Goal: Task Accomplishment & Management: Manage account settings

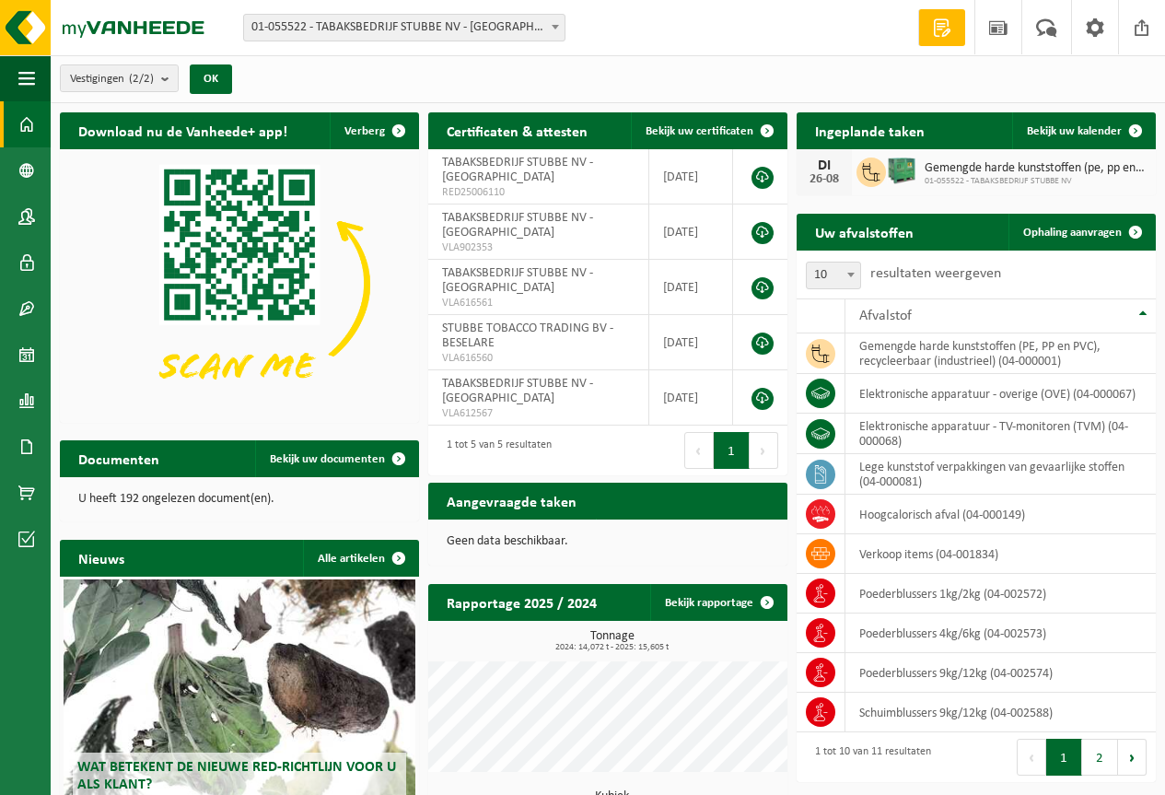
click at [995, 178] on span "01-055522 - TABAKSBEDRIJF STUBBE NV" at bounding box center [1036, 181] width 222 height 11
click at [864, 166] on icon at bounding box center [871, 172] width 17 height 18
click at [1061, 130] on span "Bekijk uw kalender" at bounding box center [1074, 131] width 95 height 12
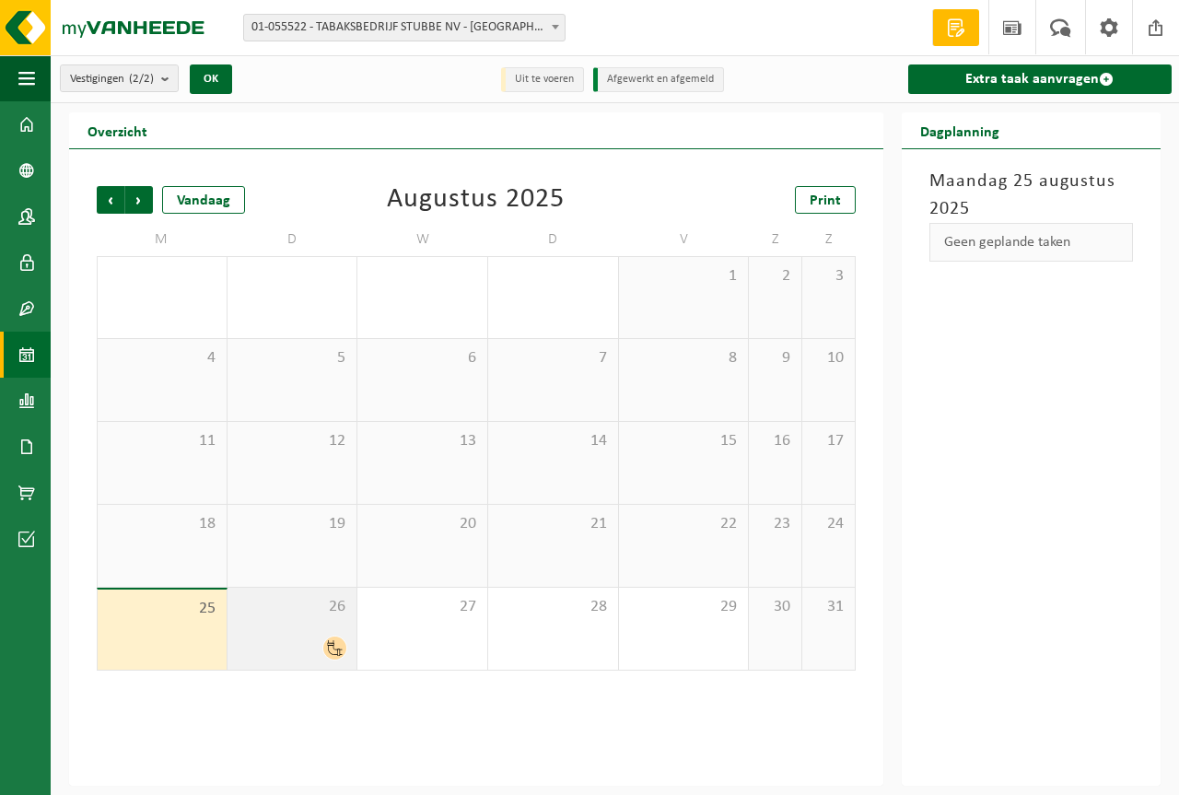
click at [330, 637] on span at bounding box center [334, 647] width 23 height 23
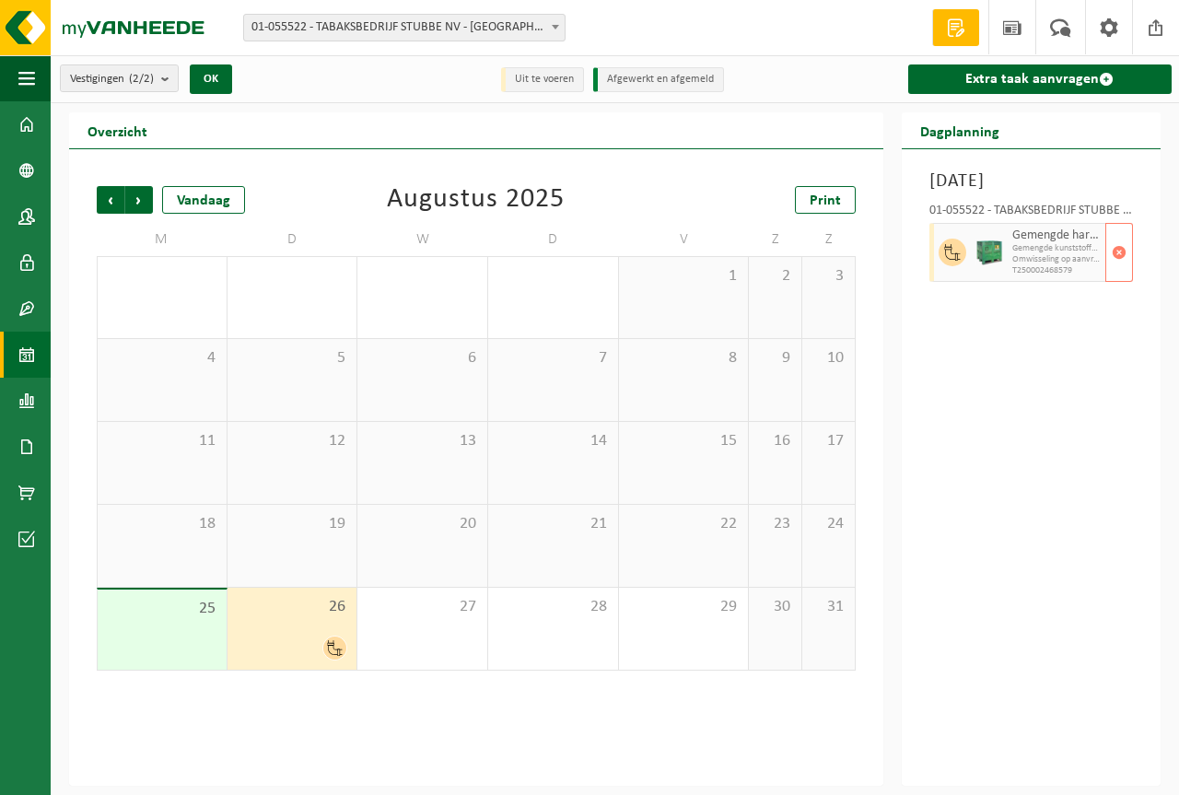
click at [1036, 254] on span "Gemengde kunststoffen (recycleerbaar), inclusief PVC" at bounding box center [1056, 248] width 88 height 11
click at [966, 346] on div "Dinsdag 26 augustus 2025 01-055522 - TABAKSBEDRIJF STUBBE NV - ZONNEBEKE Gemeng…" at bounding box center [1030, 467] width 259 height 636
click at [952, 261] on icon at bounding box center [952, 252] width 16 height 17
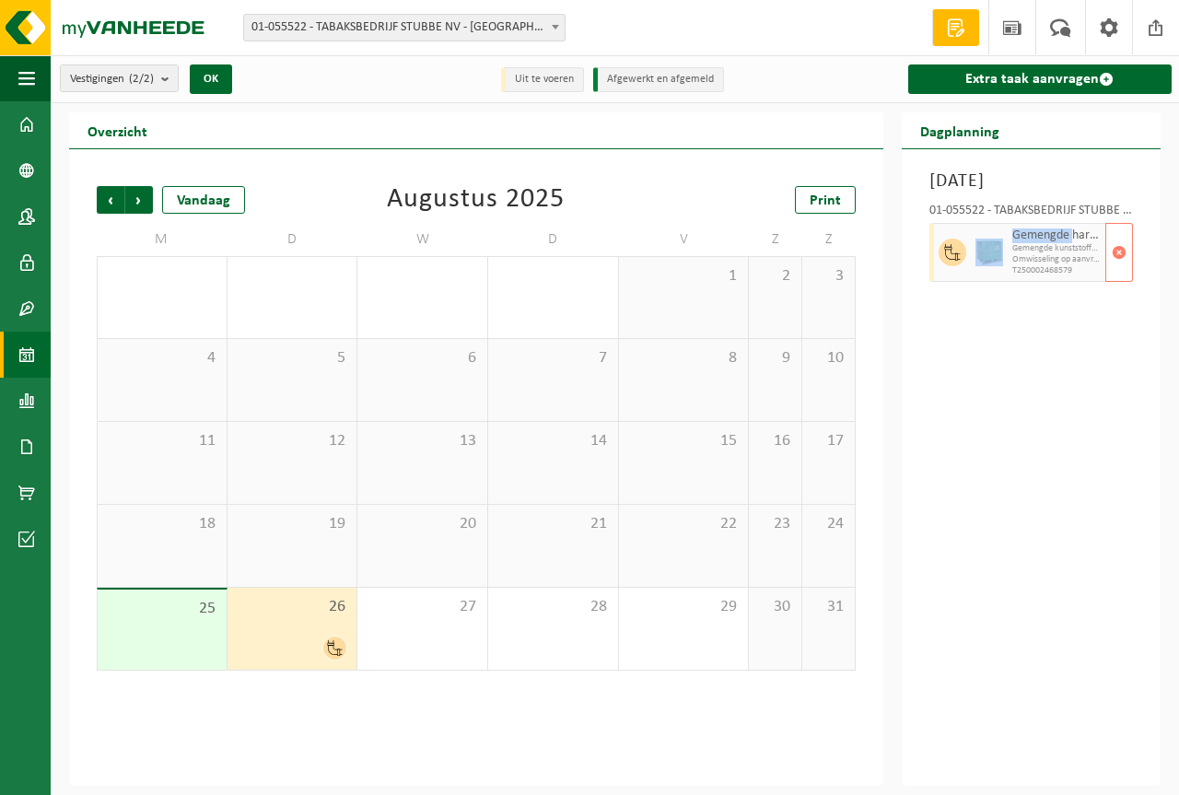
click at [952, 261] on icon at bounding box center [952, 252] width 16 height 17
click at [1002, 266] on img at bounding box center [989, 252] width 28 height 28
click at [31, 116] on span at bounding box center [26, 124] width 17 height 46
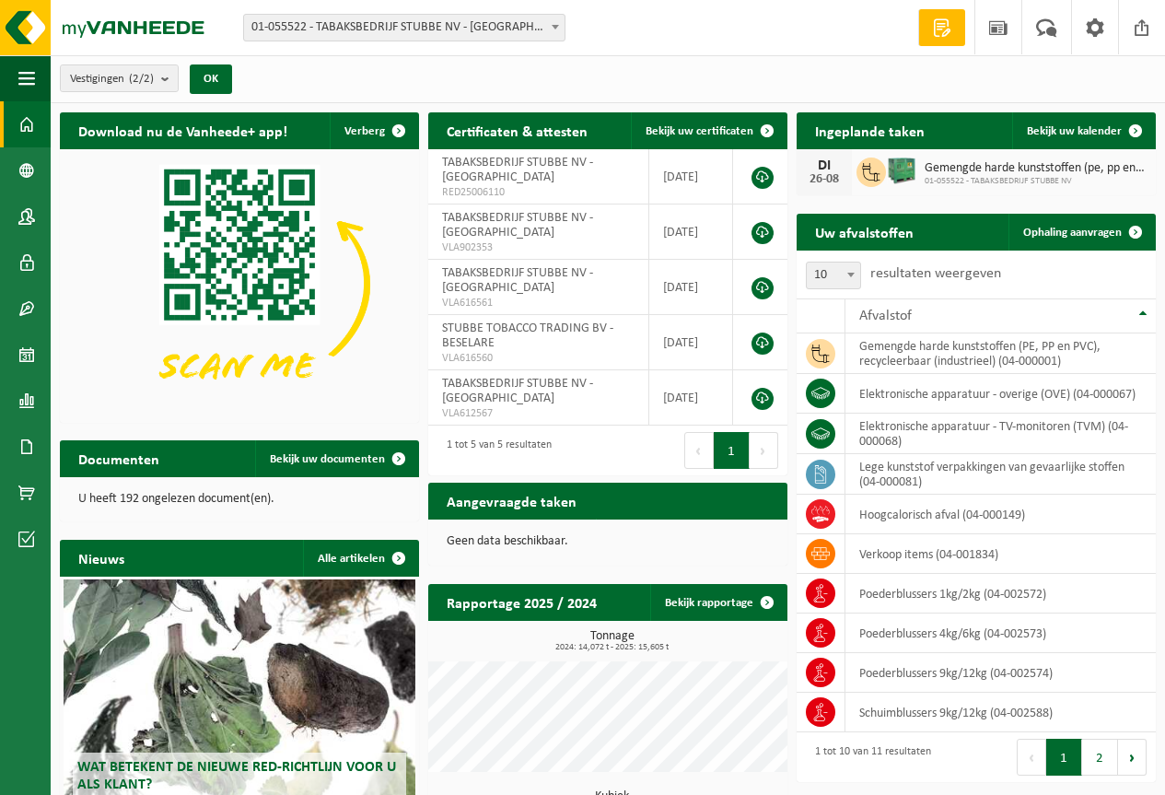
click at [24, 128] on span at bounding box center [26, 124] width 17 height 46
click at [658, 531] on span "Toon de aangevraagde taken" at bounding box center [682, 537] width 143 height 12
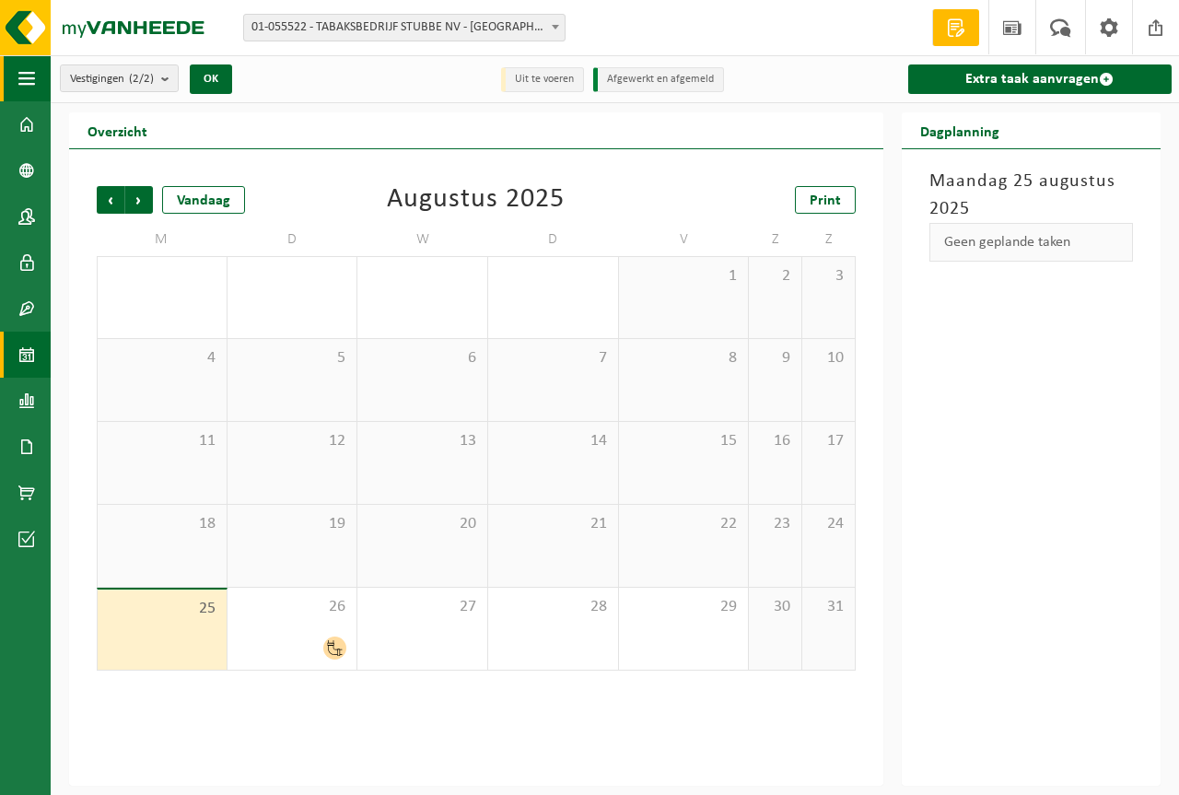
click at [20, 92] on span "button" at bounding box center [26, 78] width 17 height 46
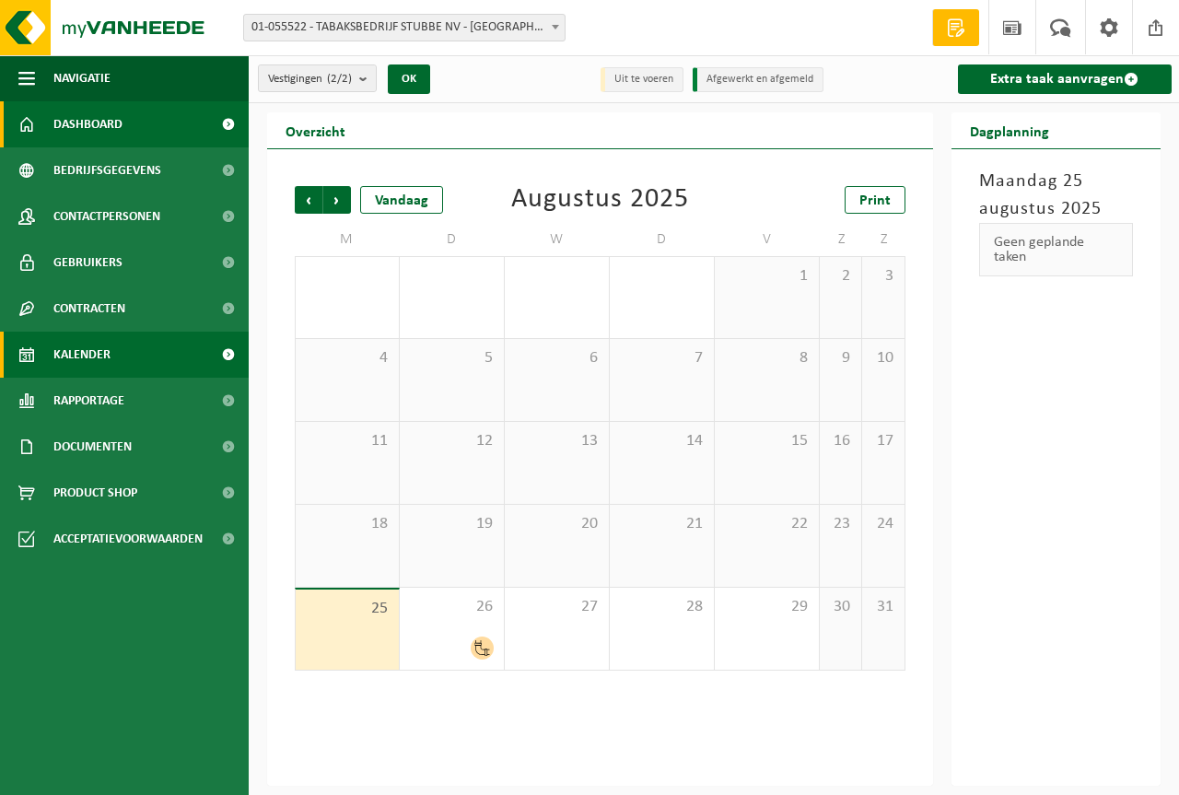
click at [86, 122] on span "Dashboard" at bounding box center [87, 124] width 69 height 46
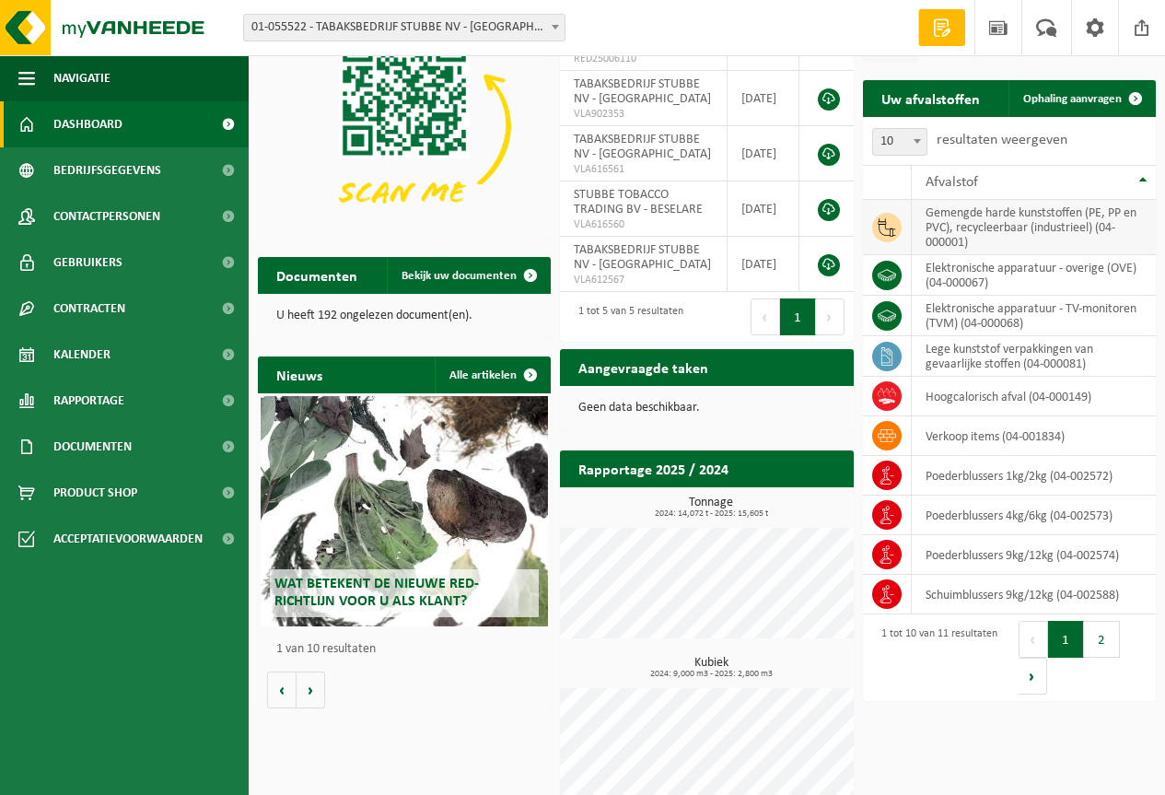
scroll to position [63, 0]
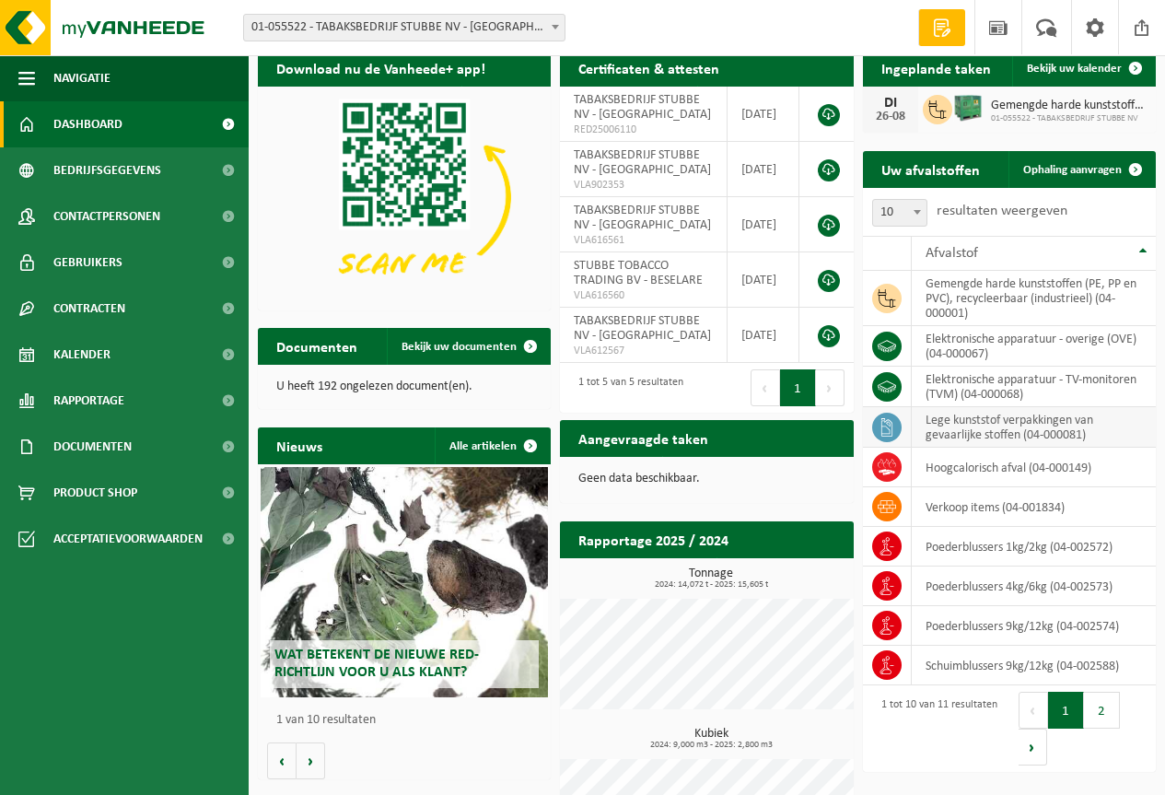
click at [890, 431] on icon at bounding box center [886, 427] width 11 height 18
click at [1103, 720] on button "2" at bounding box center [1102, 710] width 36 height 37
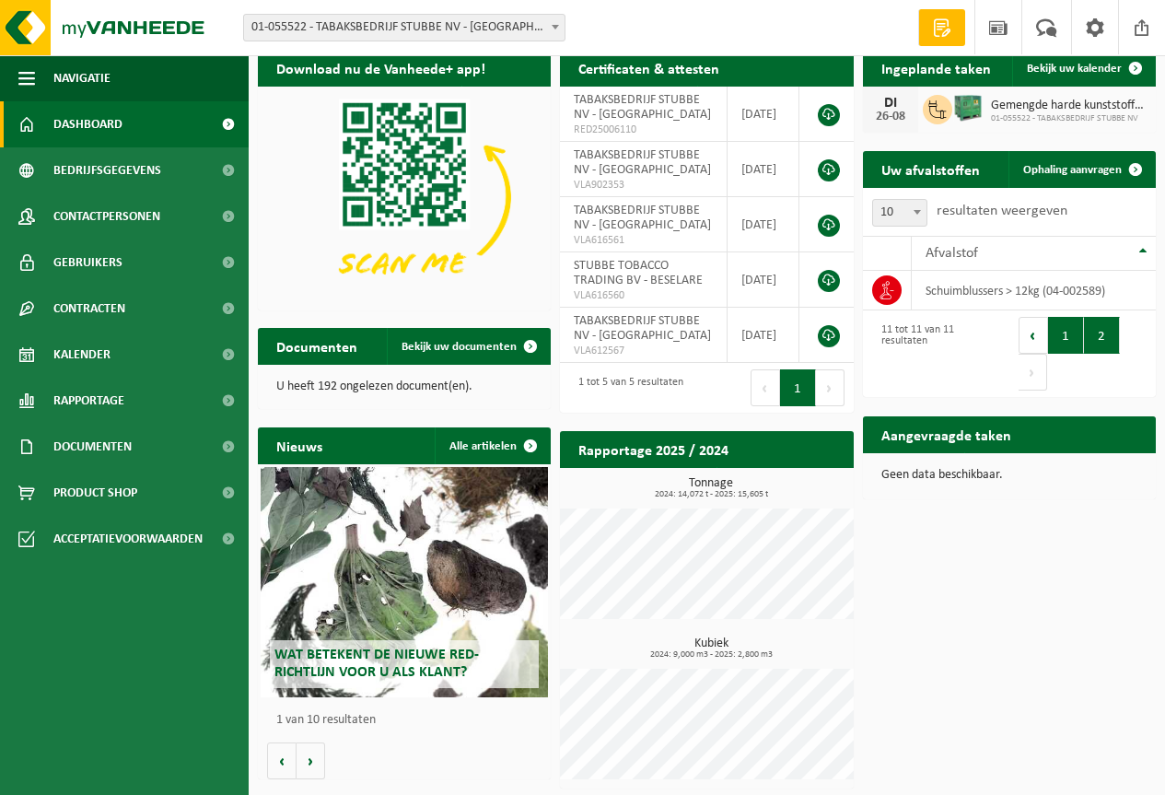
click at [1065, 333] on button "1" at bounding box center [1066, 335] width 36 height 37
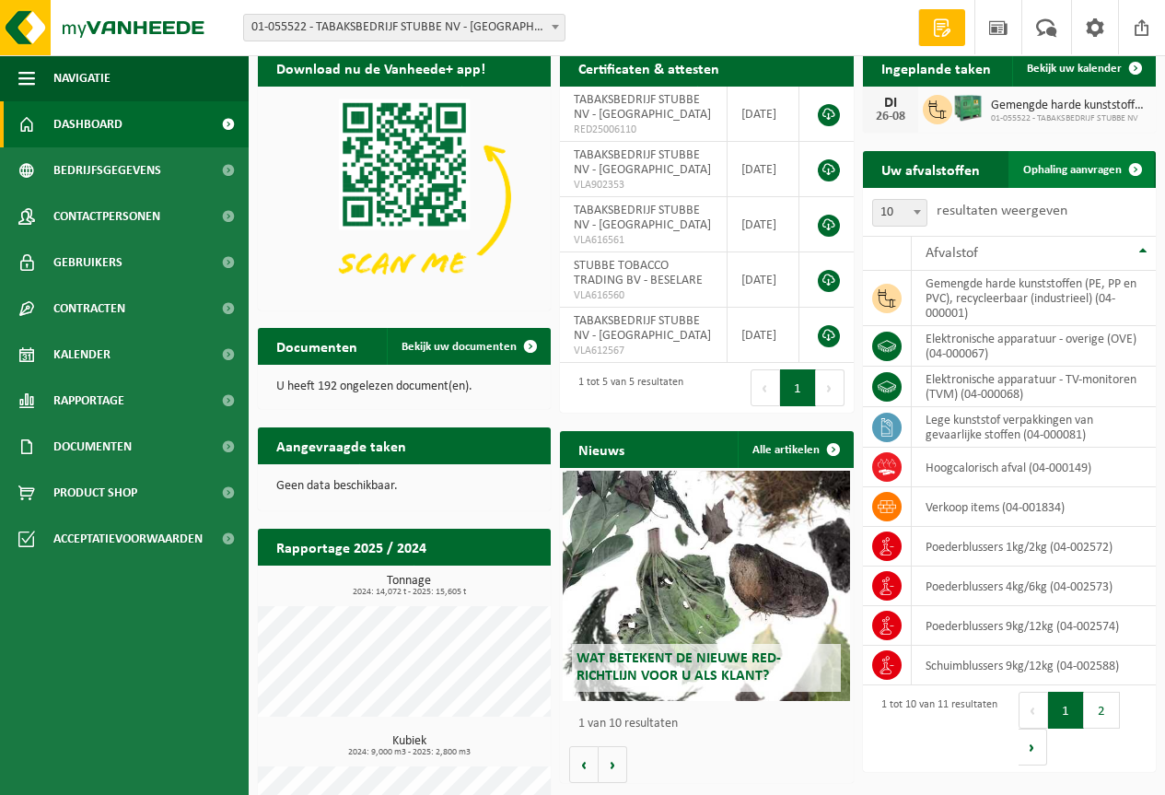
click at [1035, 166] on span "Ophaling aanvragen" at bounding box center [1072, 170] width 99 height 12
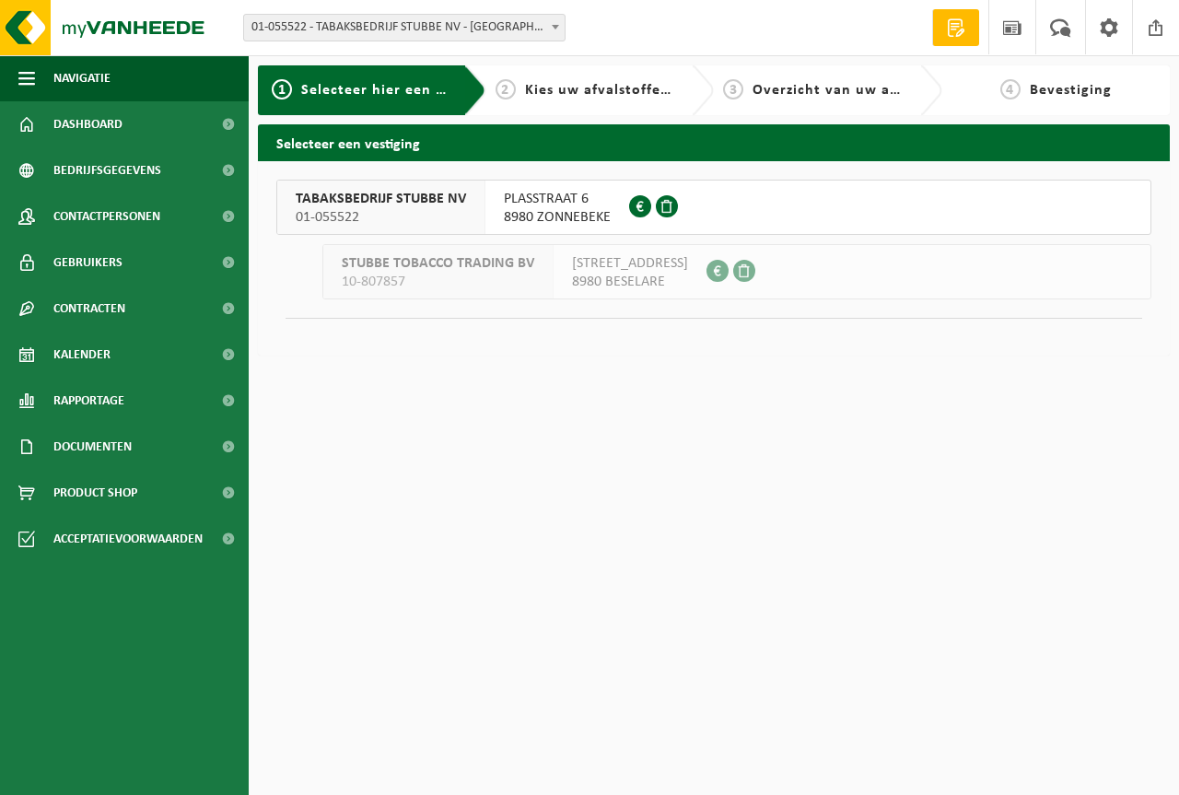
click at [508, 198] on span "PLASSTRAAT 6" at bounding box center [557, 199] width 107 height 18
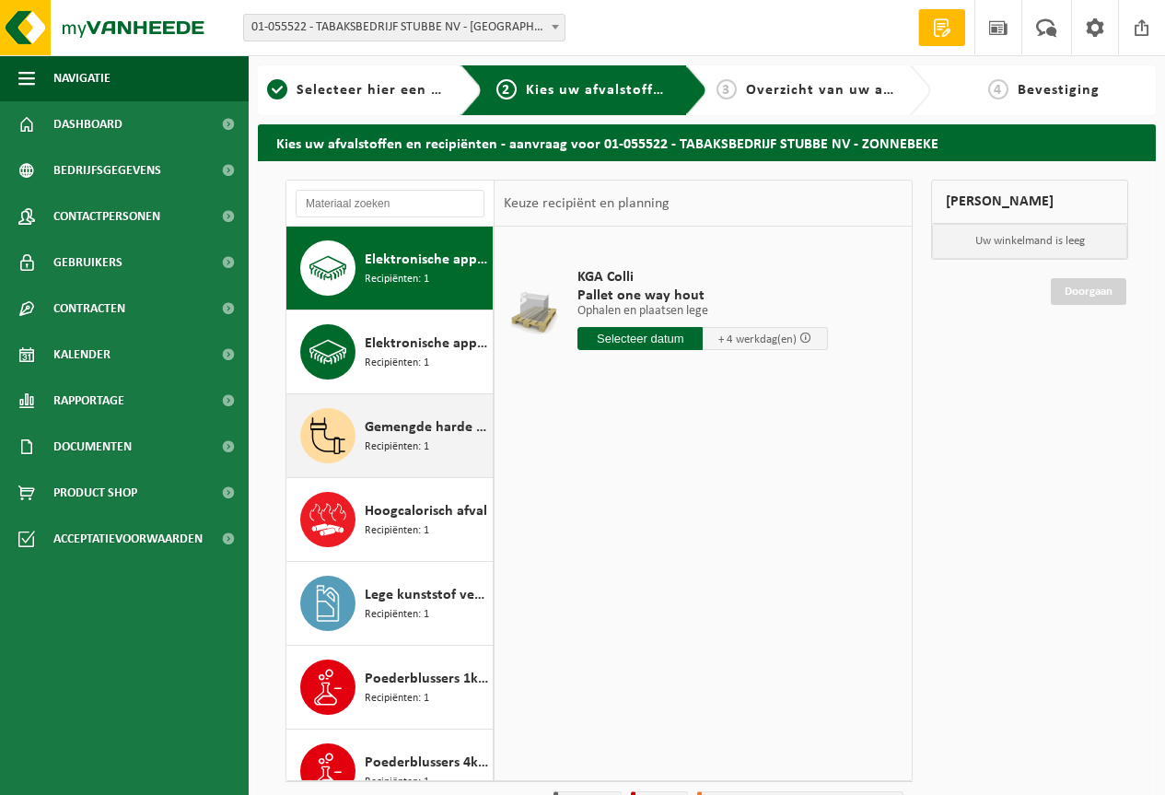
click at [391, 448] on span "Recipiënten: 1" at bounding box center [397, 446] width 64 height 17
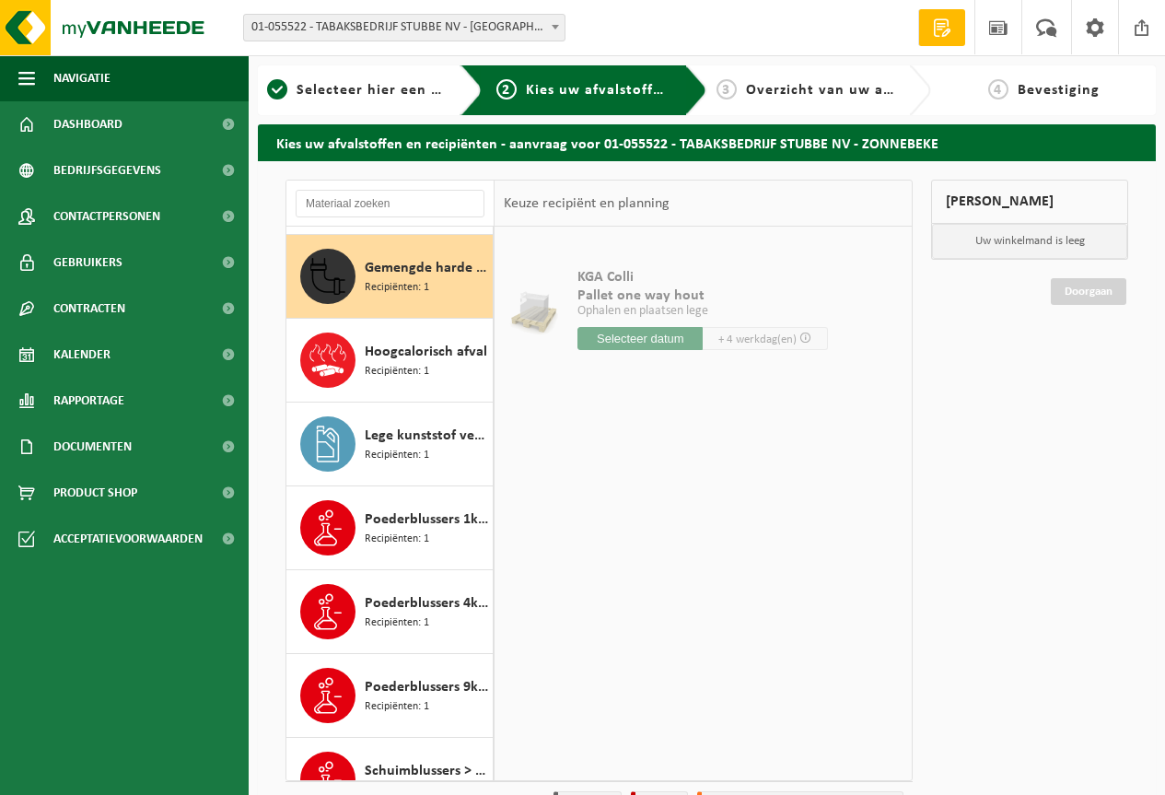
scroll to position [168, 0]
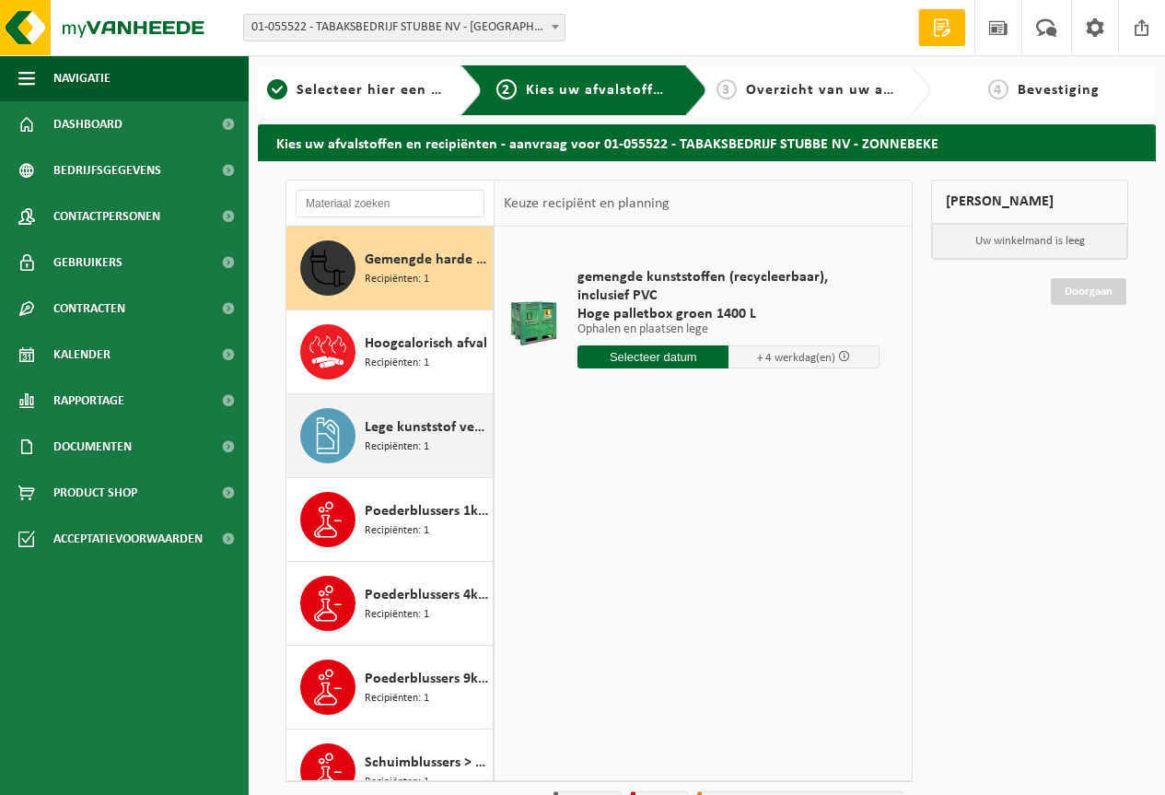
click at [408, 445] on span "Recipiënten: 1" at bounding box center [397, 446] width 64 height 17
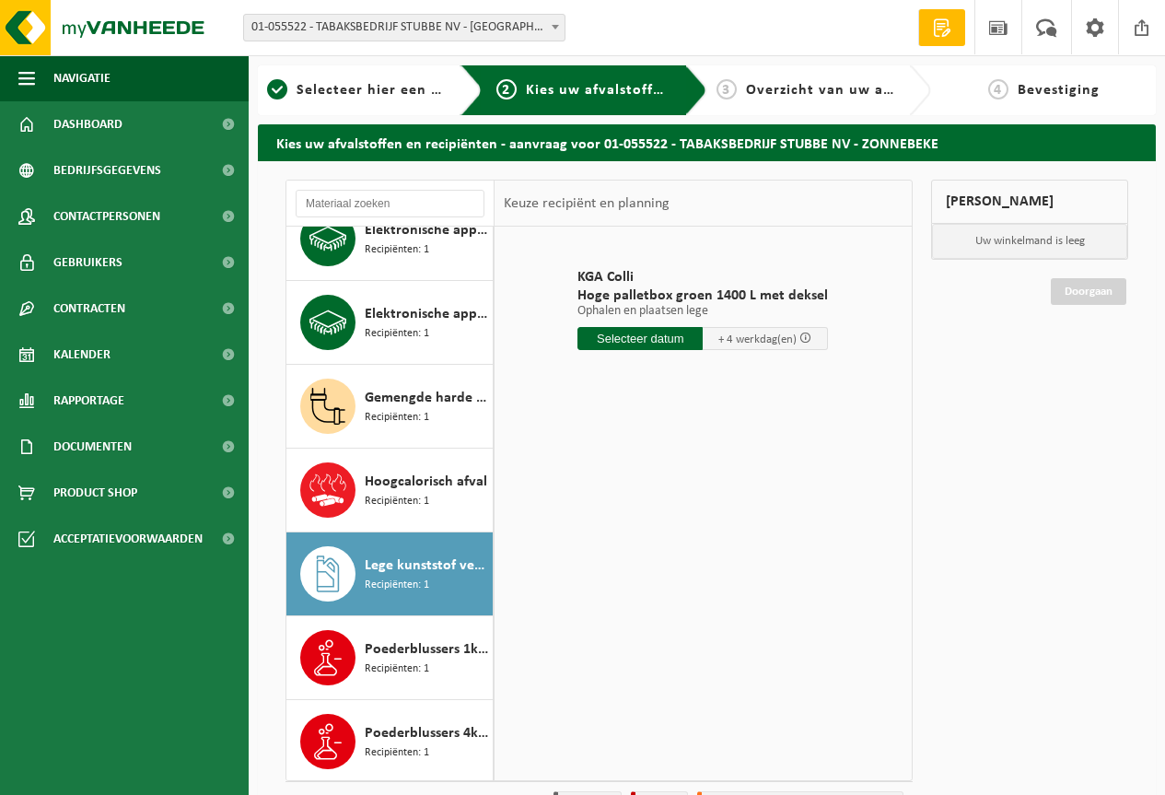
scroll to position [7, 0]
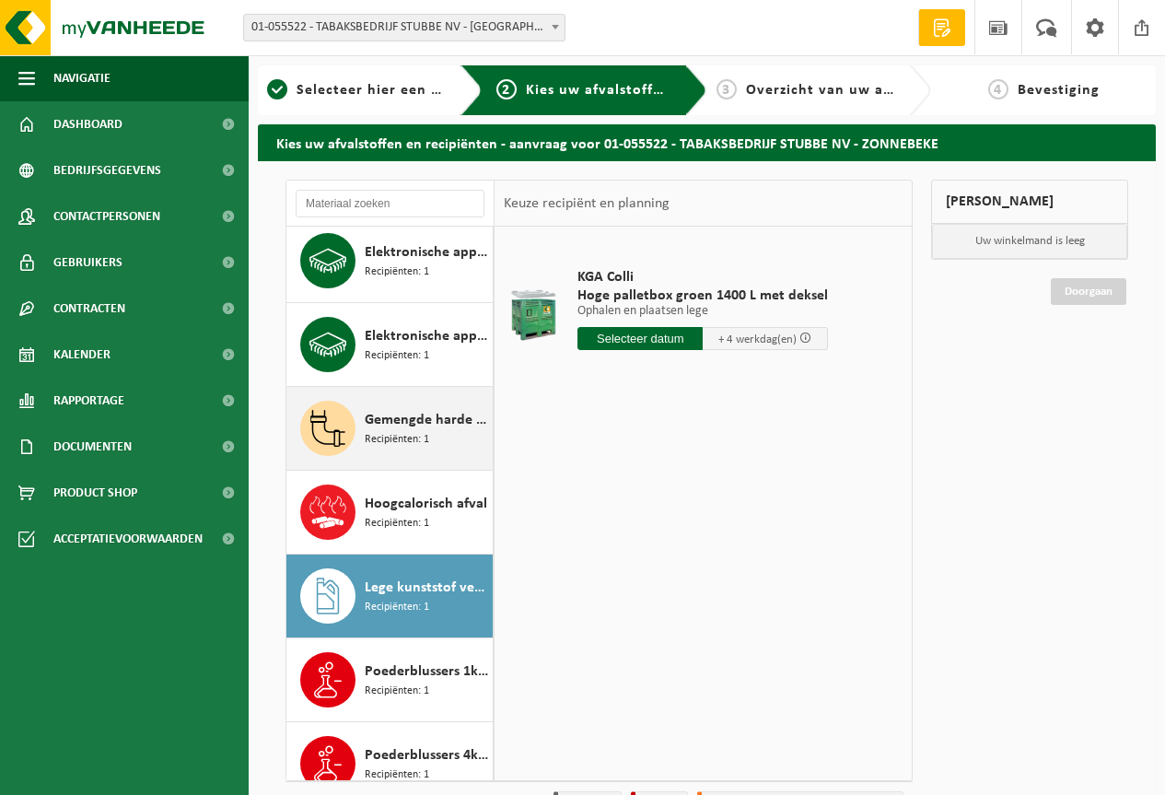
click at [401, 446] on span "Recipiënten: 1" at bounding box center [397, 439] width 64 height 17
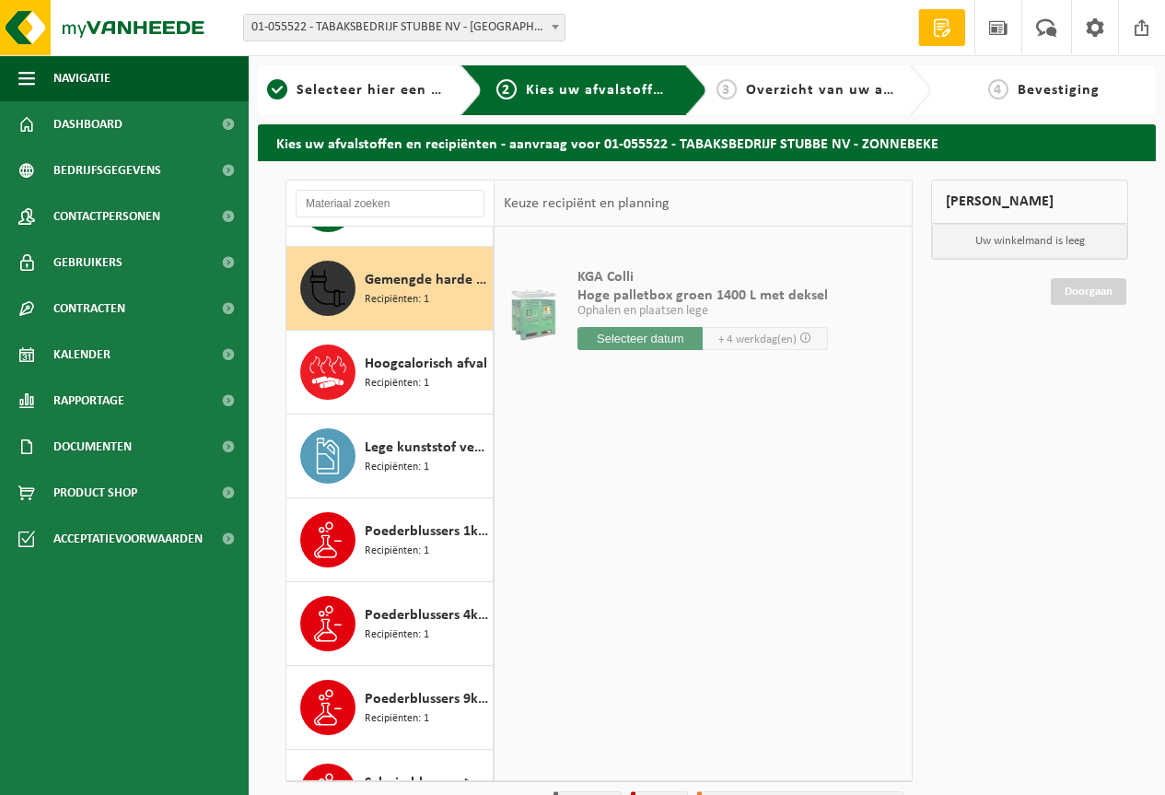
scroll to position [168, 0]
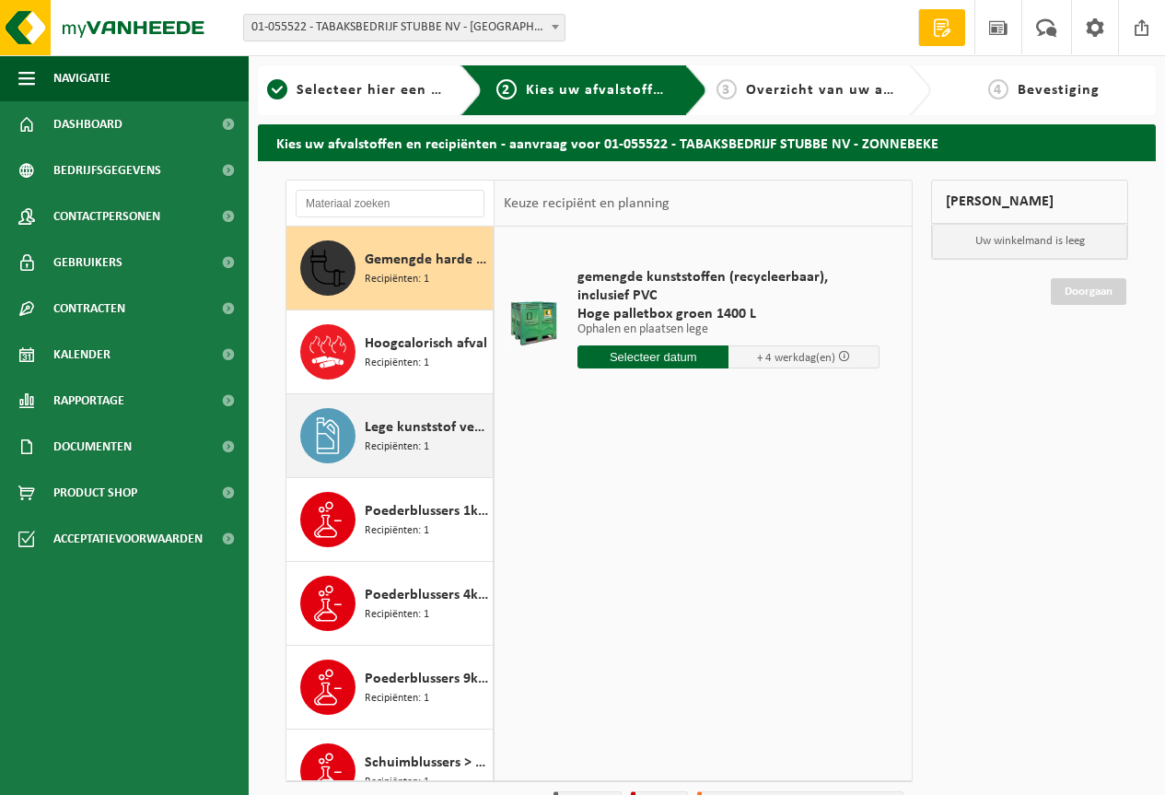
click at [374, 427] on span "Lege kunststof verpakkingen van gevaarlijke stoffen" at bounding box center [426, 427] width 123 height 22
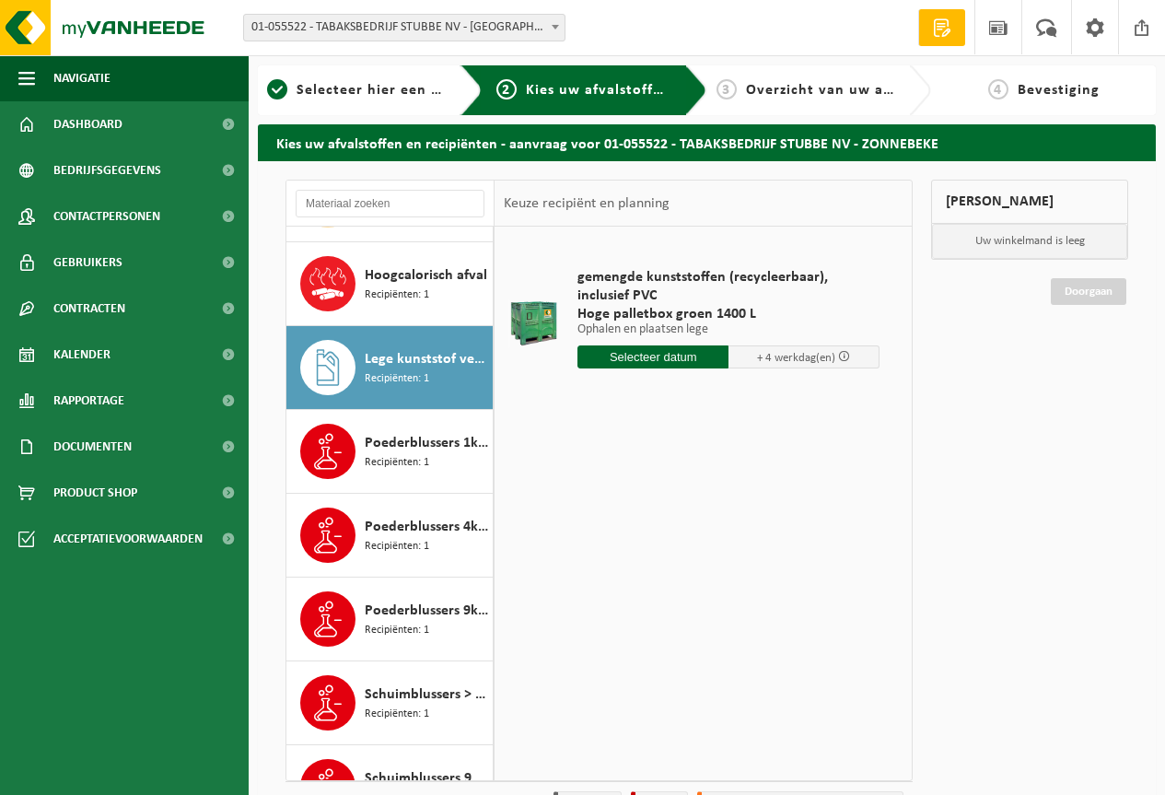
scroll to position [284, 0]
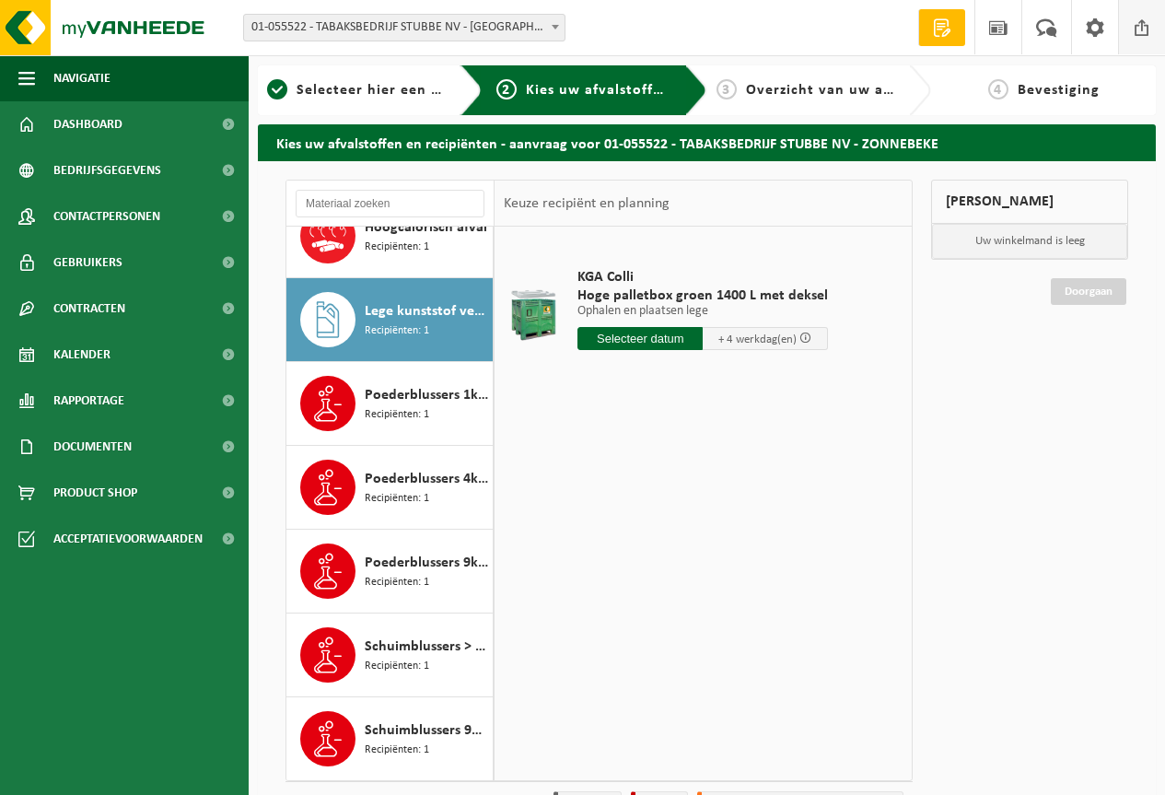
click at [1136, 25] on span at bounding box center [1142, 27] width 28 height 54
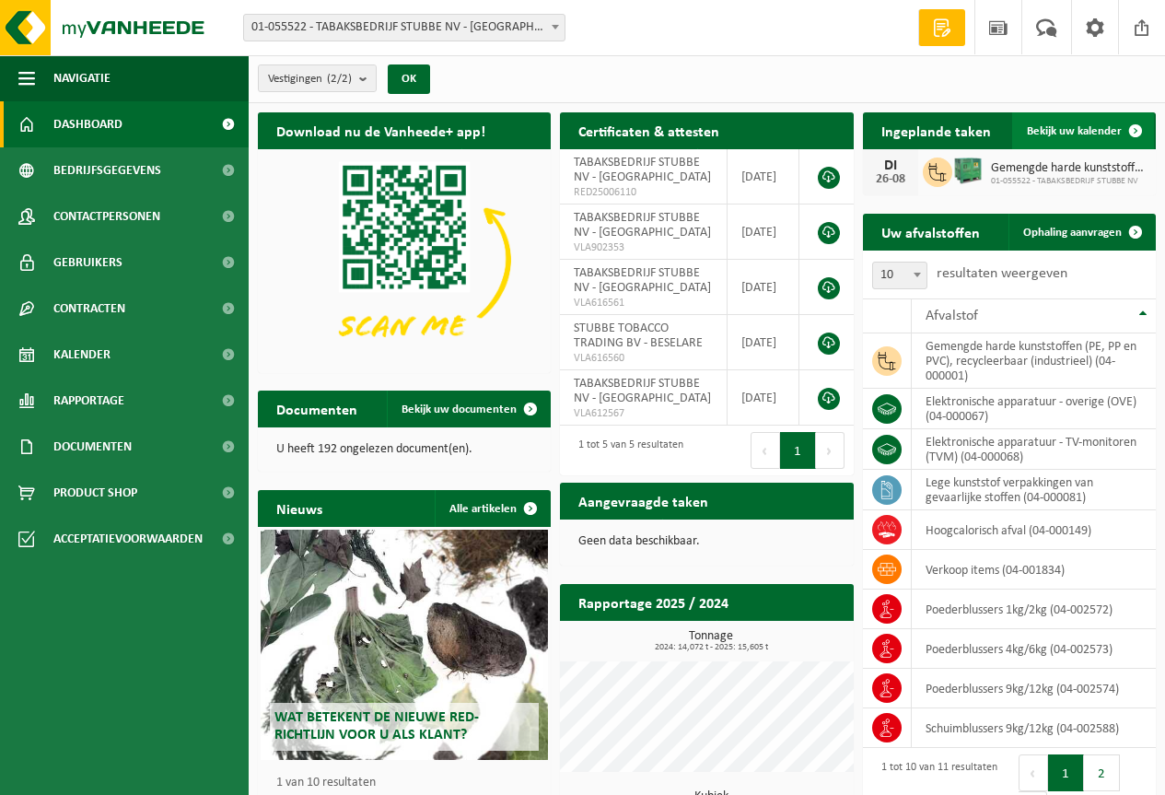
click at [1050, 131] on span "Bekijk uw kalender" at bounding box center [1074, 131] width 95 height 12
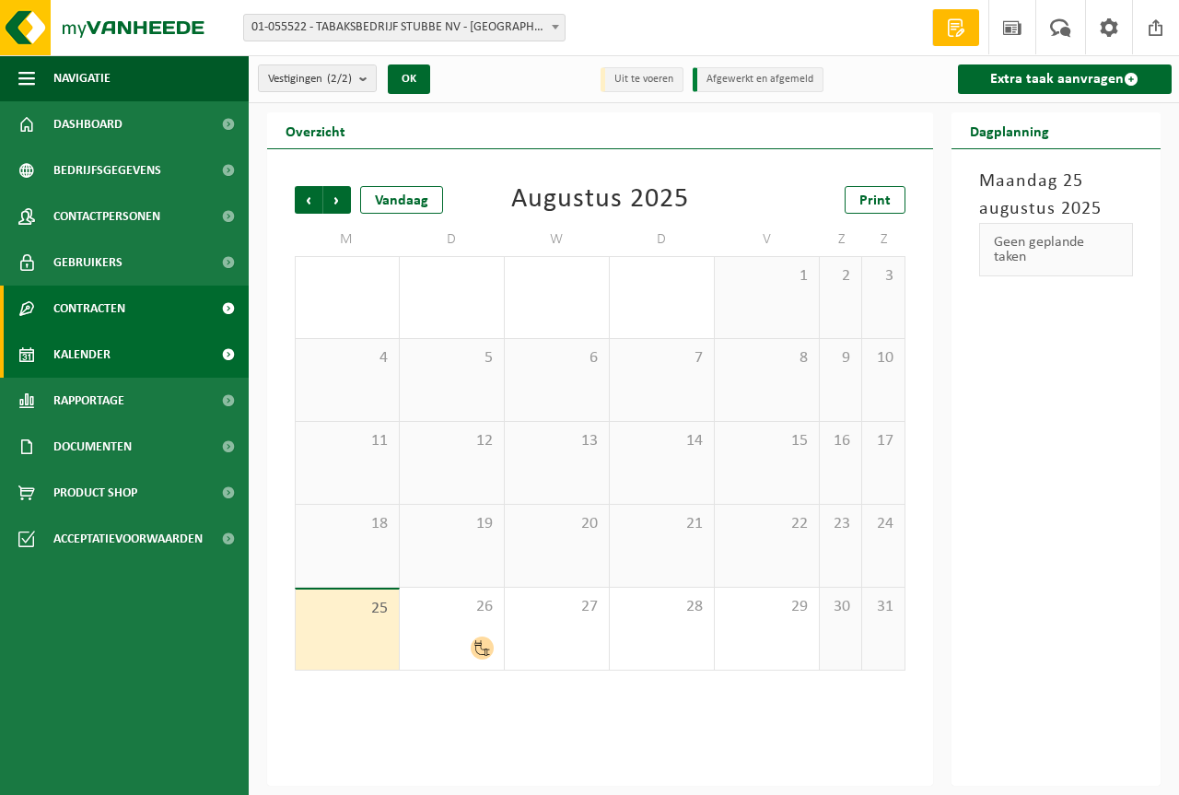
click at [104, 308] on span "Contracten" at bounding box center [89, 308] width 72 height 46
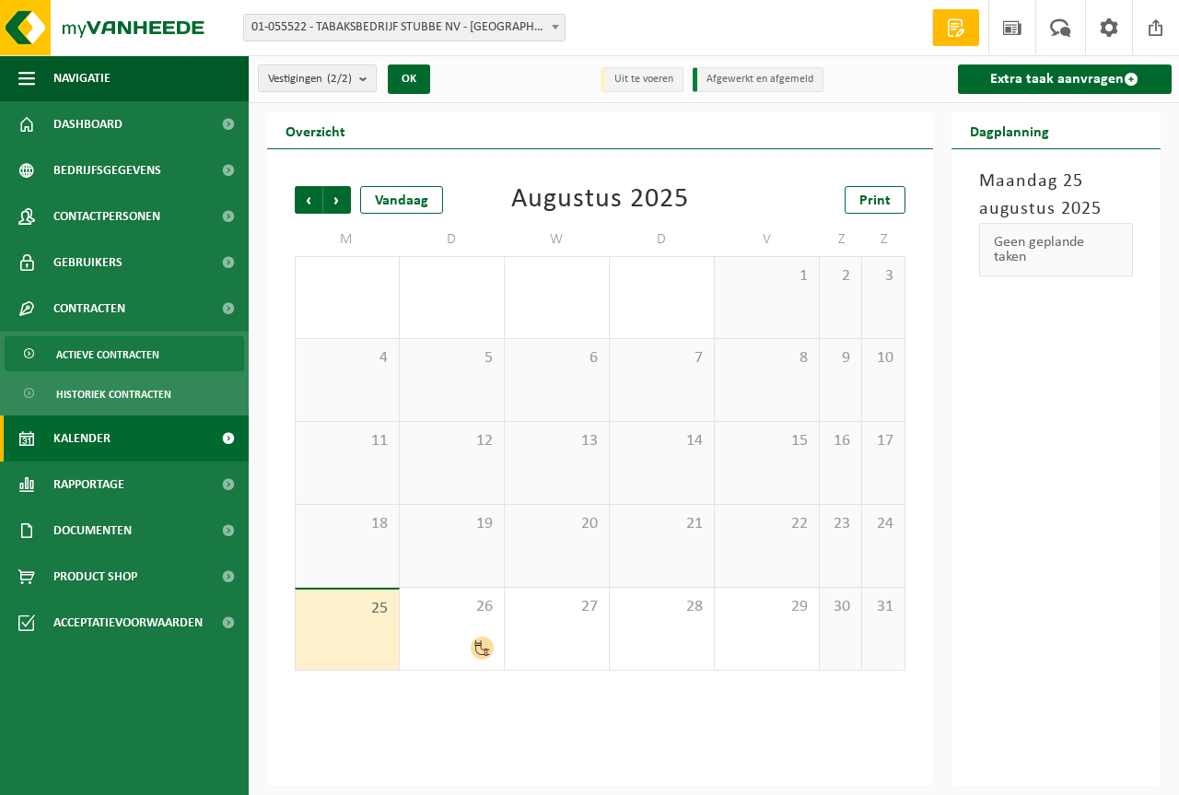
click at [104, 354] on span "Actieve contracten" at bounding box center [107, 354] width 103 height 35
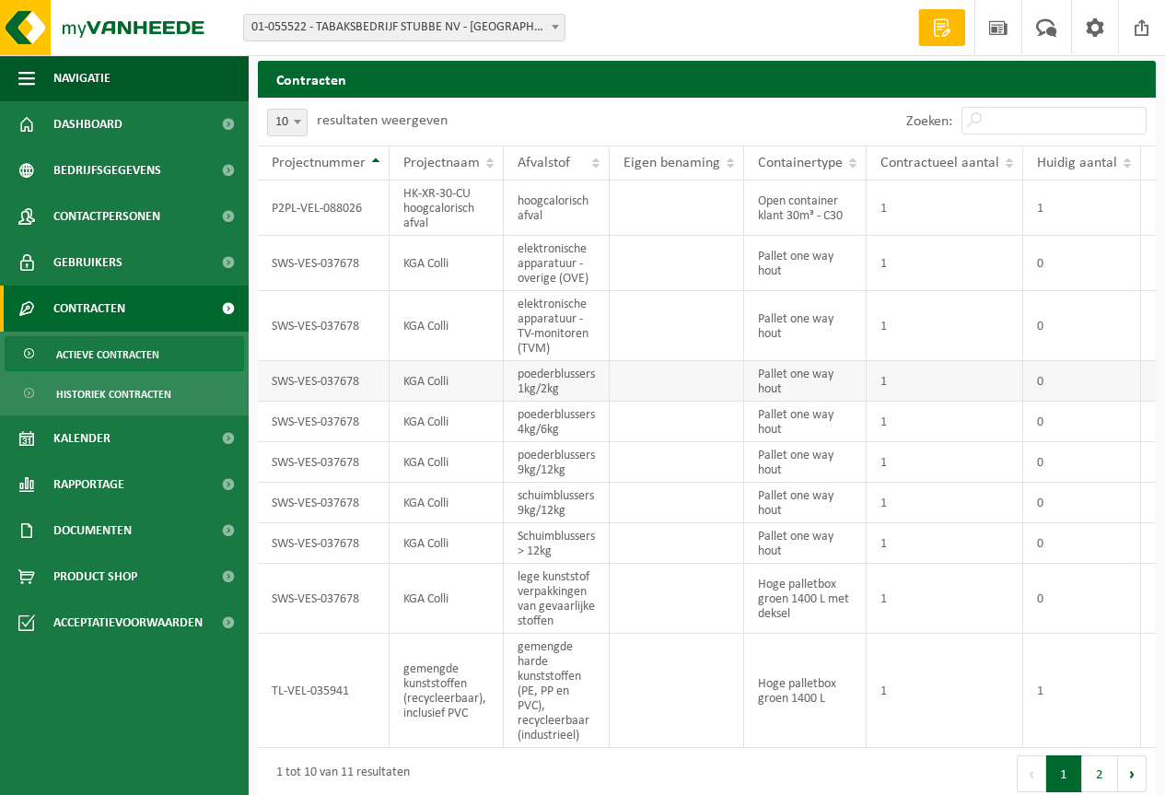
scroll to position [79, 0]
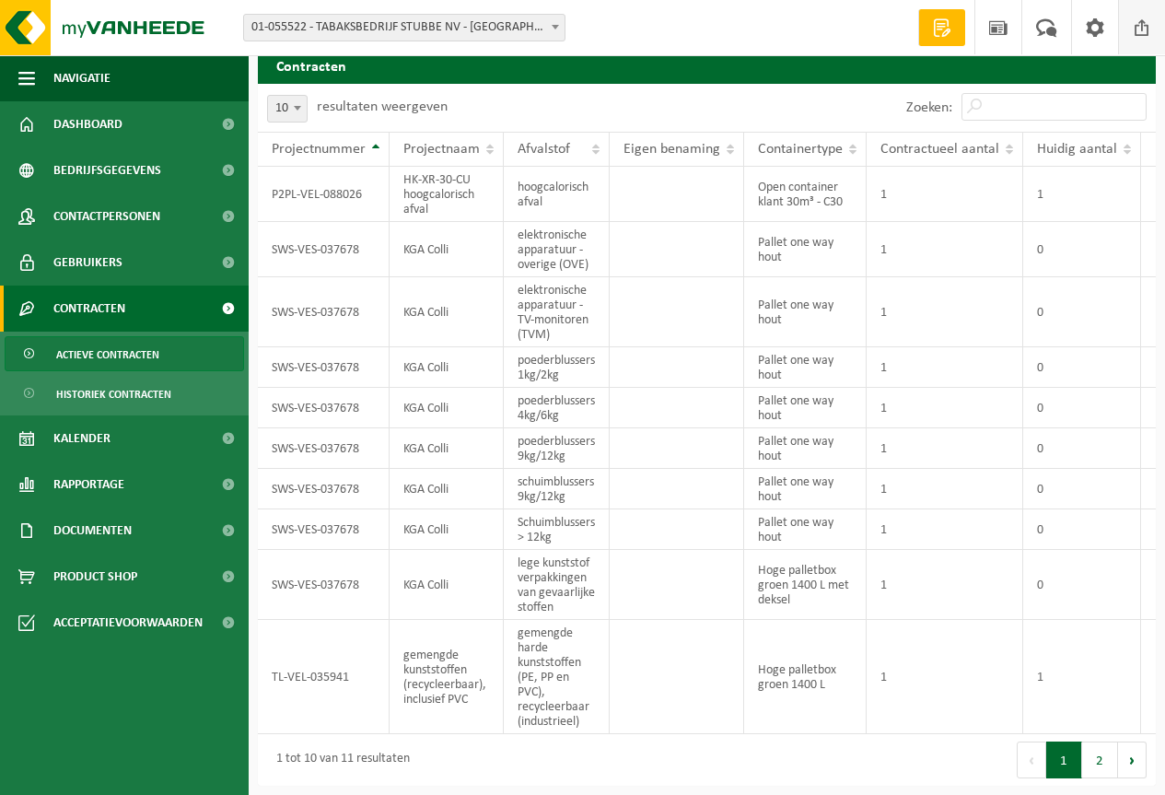
click at [1135, 29] on span at bounding box center [1142, 27] width 28 height 54
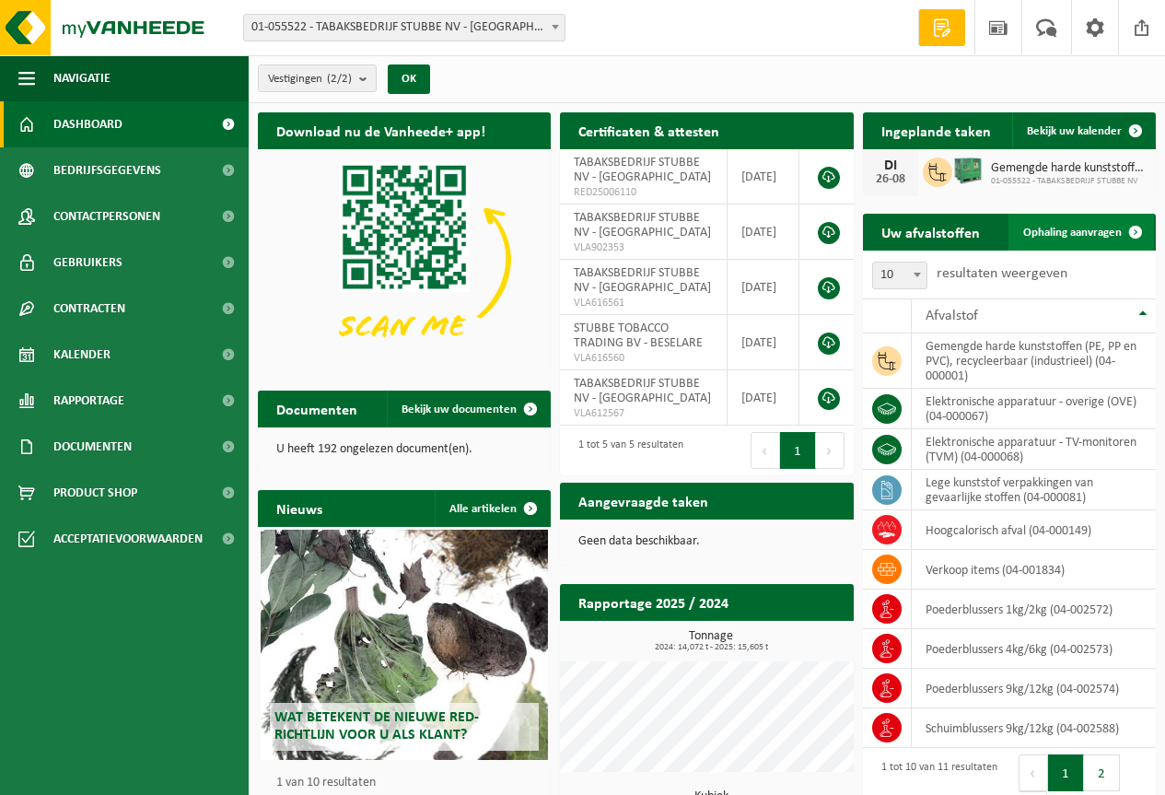
click at [1043, 232] on span "Ophaling aanvragen" at bounding box center [1072, 233] width 99 height 12
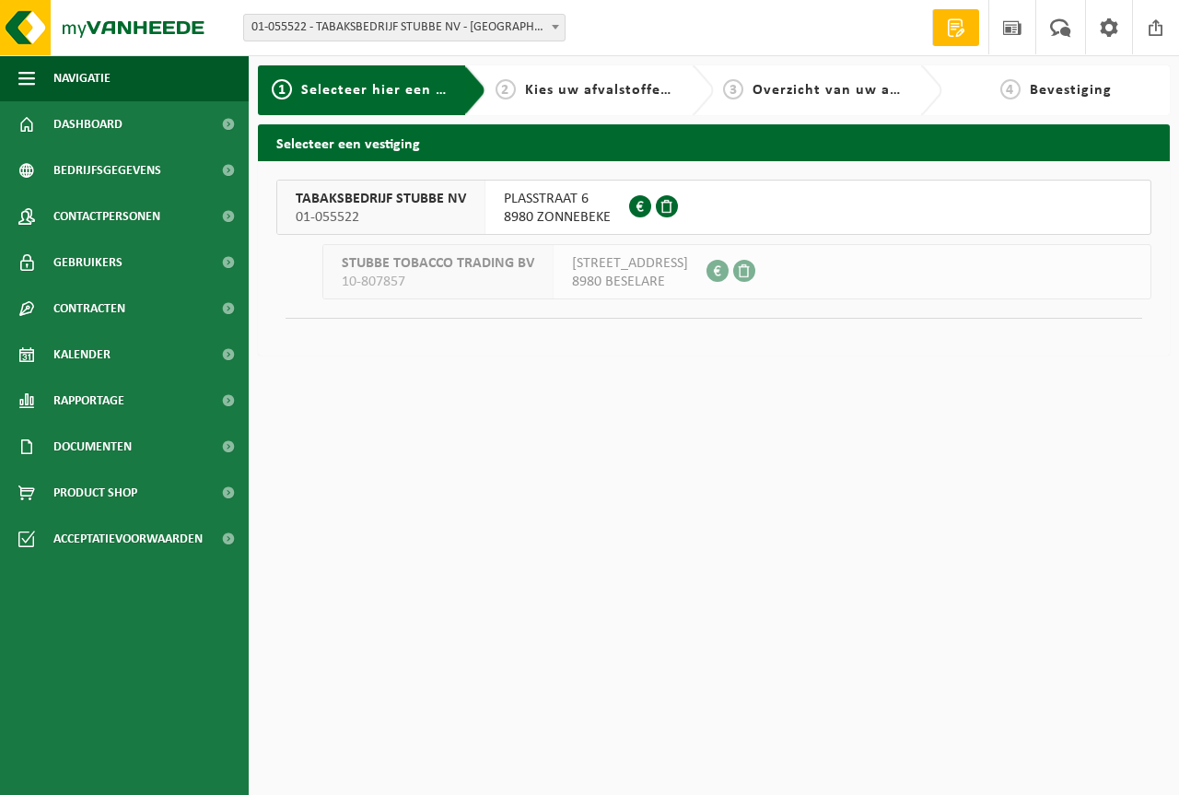
click at [429, 190] on span "TABAKSBEDRIJF STUBBE NV" at bounding box center [381, 199] width 170 height 18
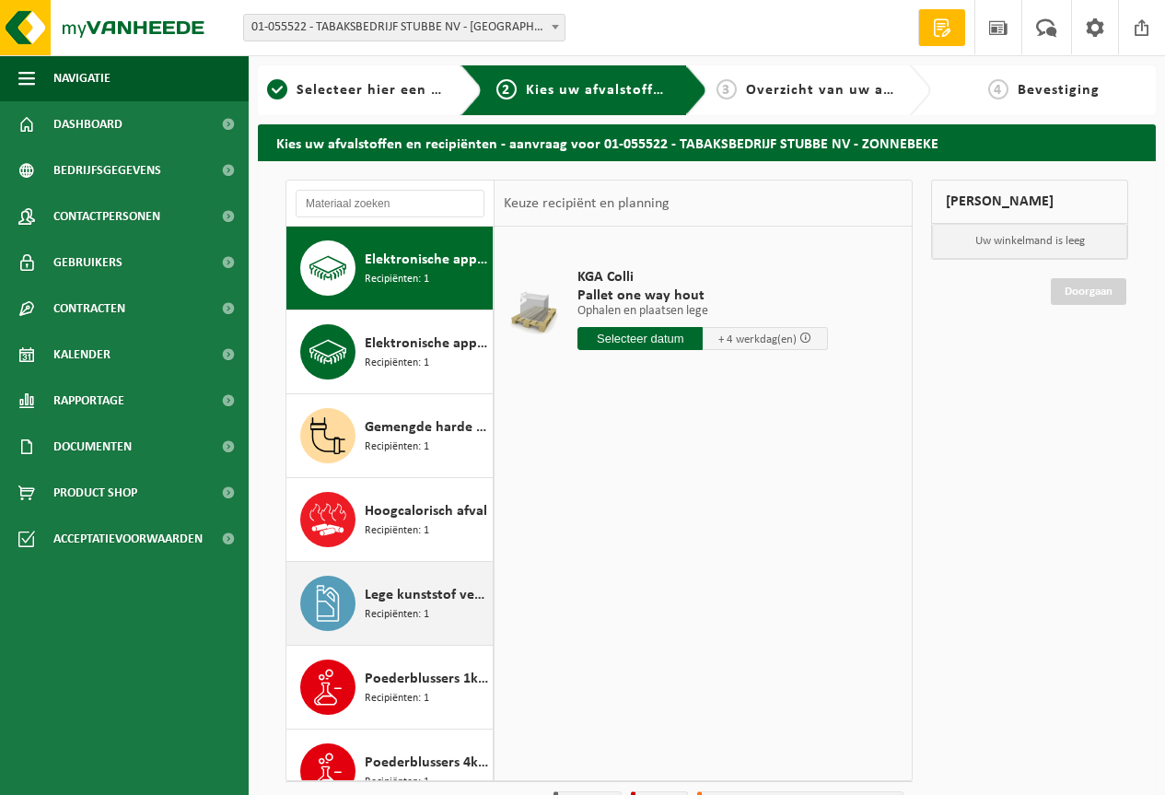
click at [393, 606] on span "Recipiënten: 1" at bounding box center [397, 614] width 64 height 17
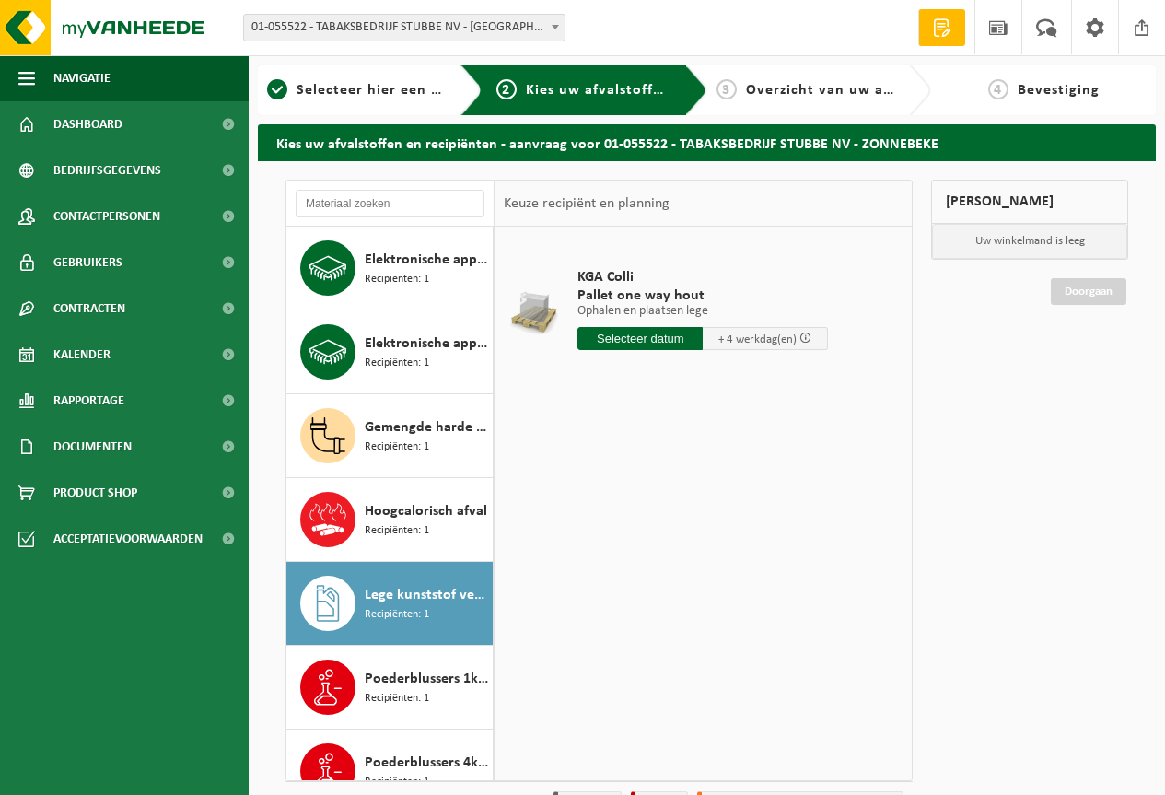
scroll to position [284, 0]
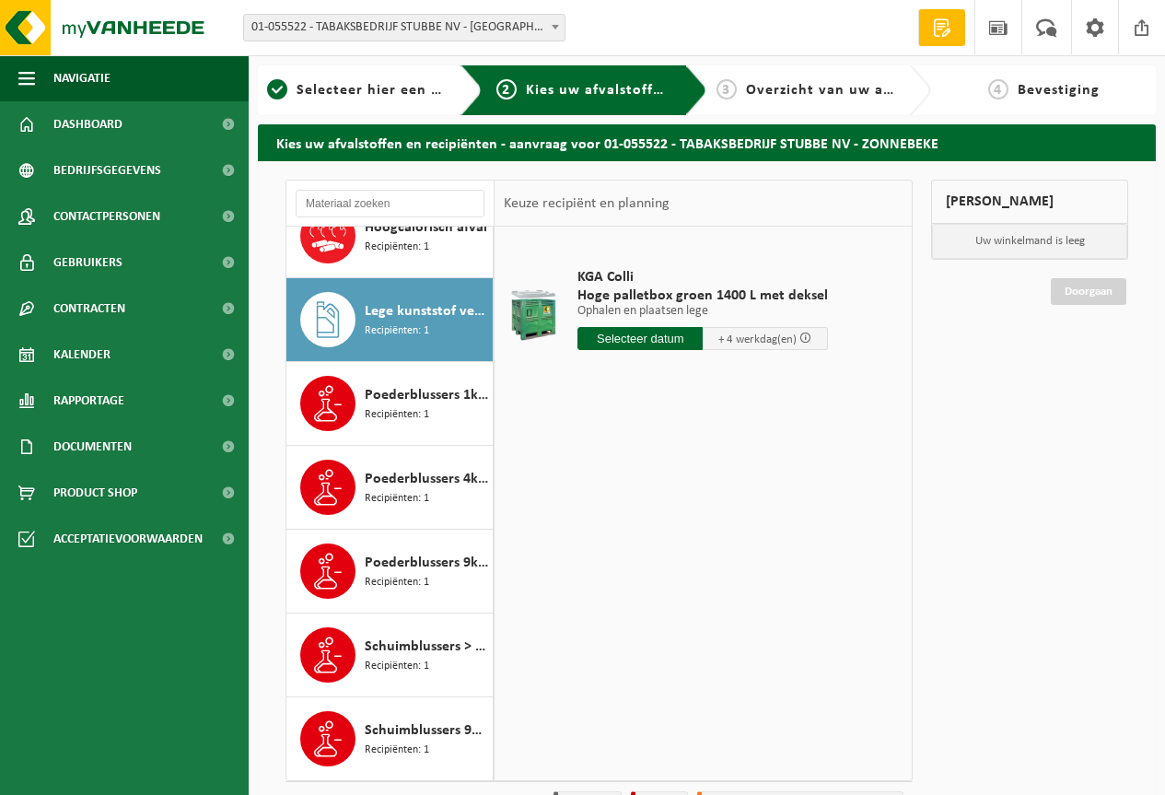
click at [664, 340] on input "text" at bounding box center [639, 338] width 125 height 23
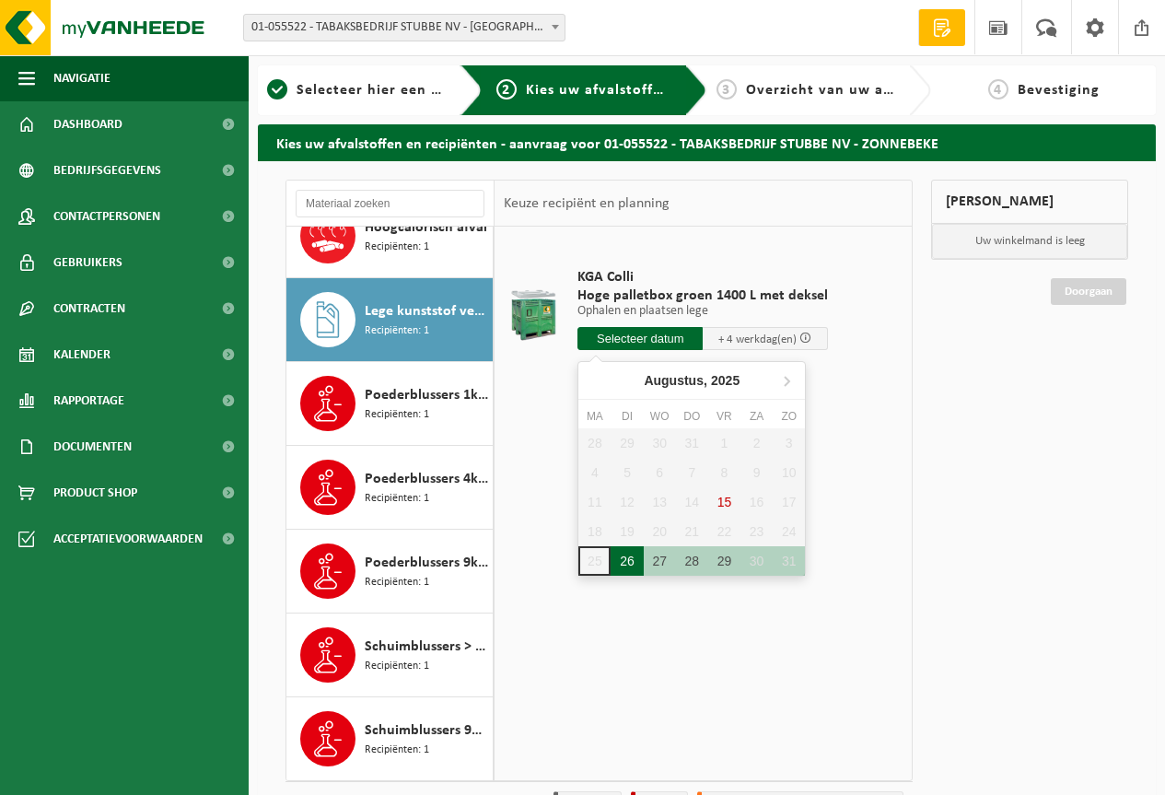
click at [629, 561] on div "26" at bounding box center [627, 560] width 32 height 29
type input "Van 2025-08-26"
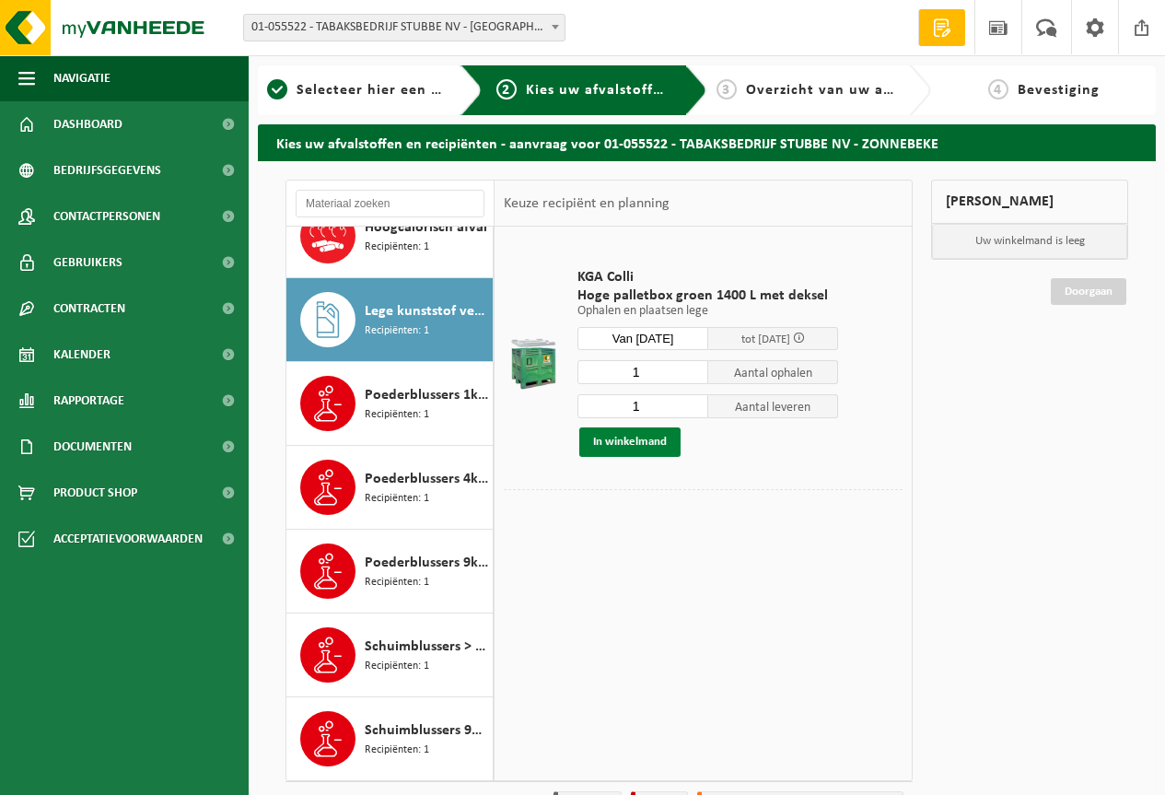
click at [622, 436] on button "In winkelmand" at bounding box center [629, 441] width 101 height 29
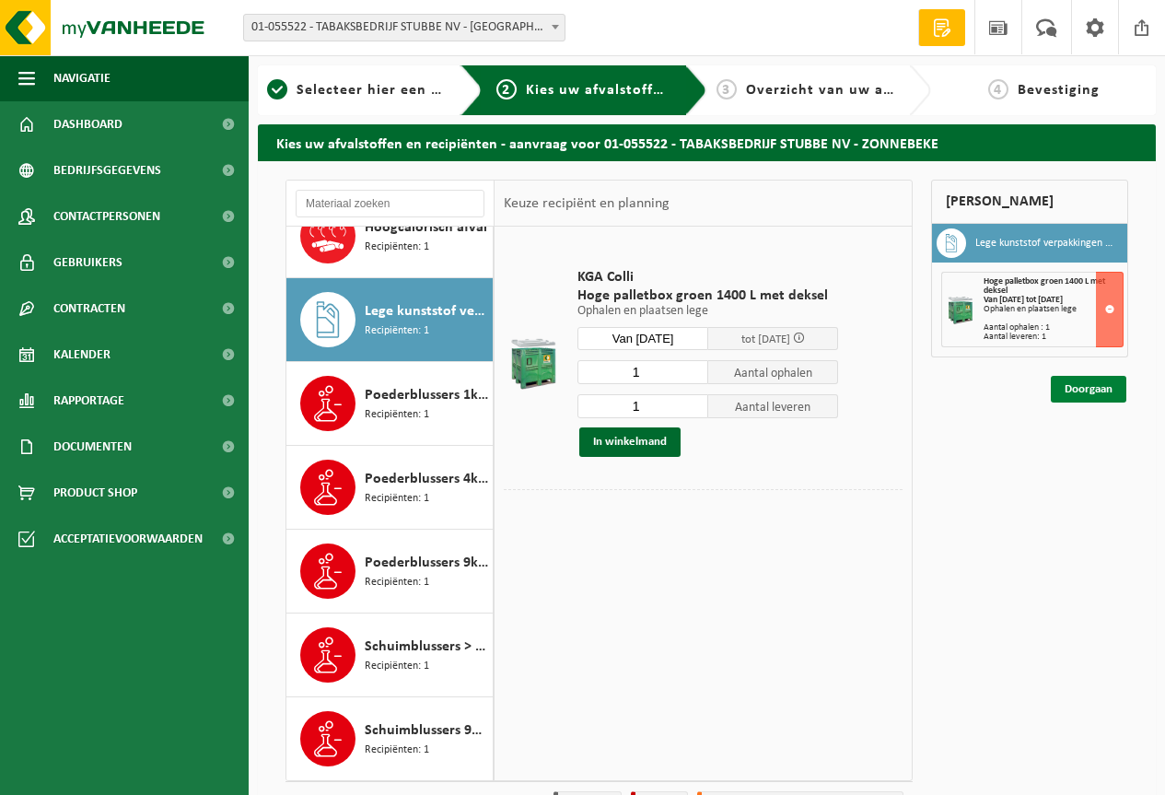
click at [1090, 382] on link "Doorgaan" at bounding box center [1089, 389] width 76 height 27
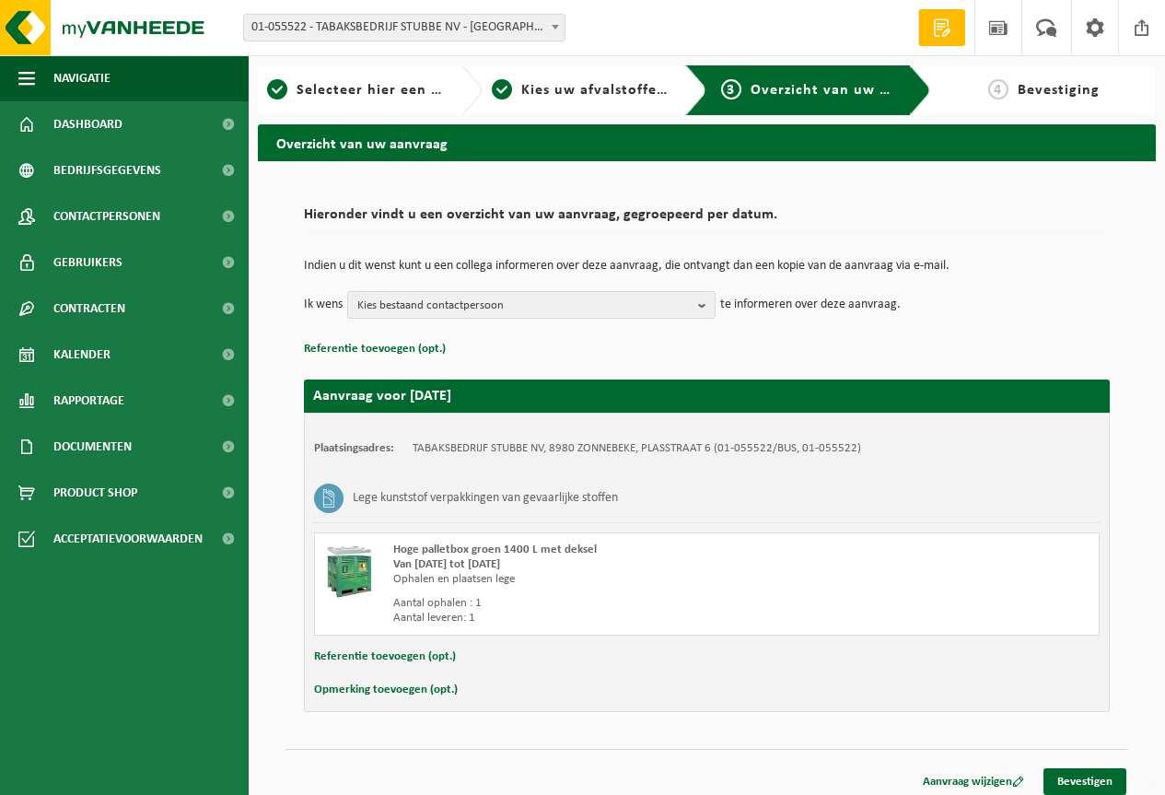
scroll to position [10, 0]
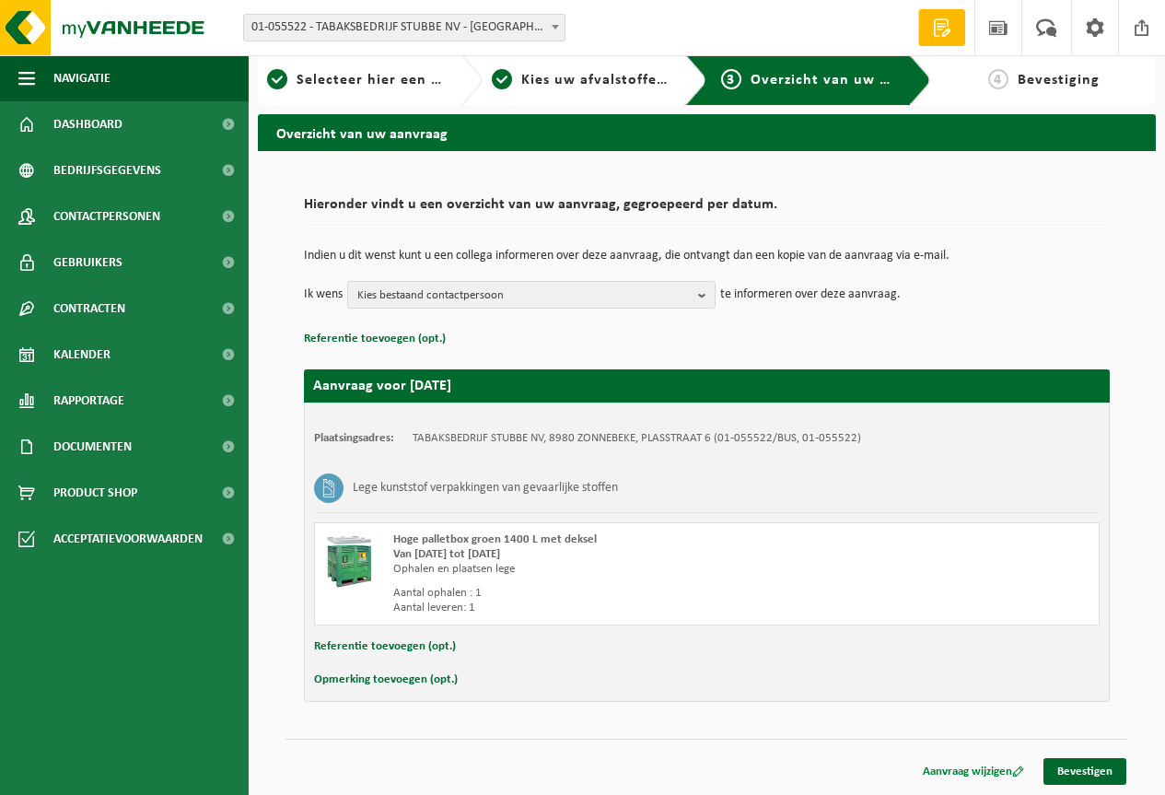
click at [1008, 774] on link "Aanvraag wijzigen" at bounding box center [973, 771] width 129 height 27
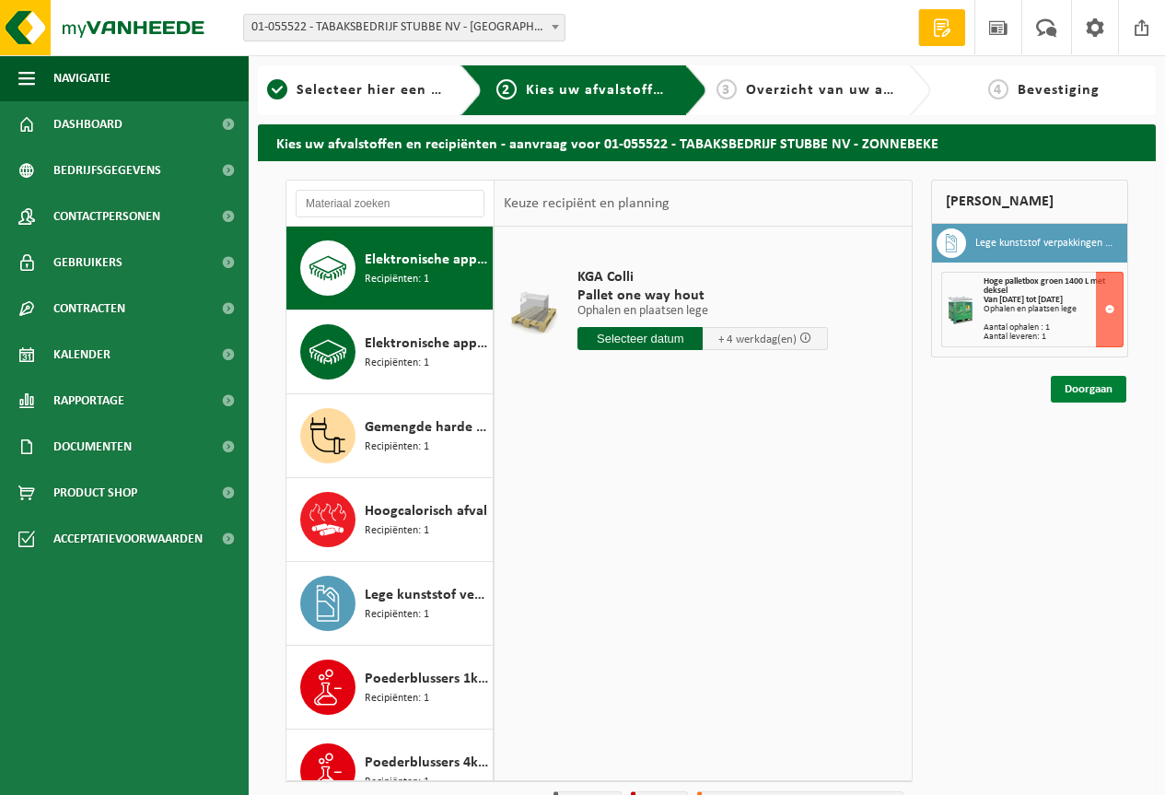
click at [1083, 390] on link "Doorgaan" at bounding box center [1089, 389] width 76 height 27
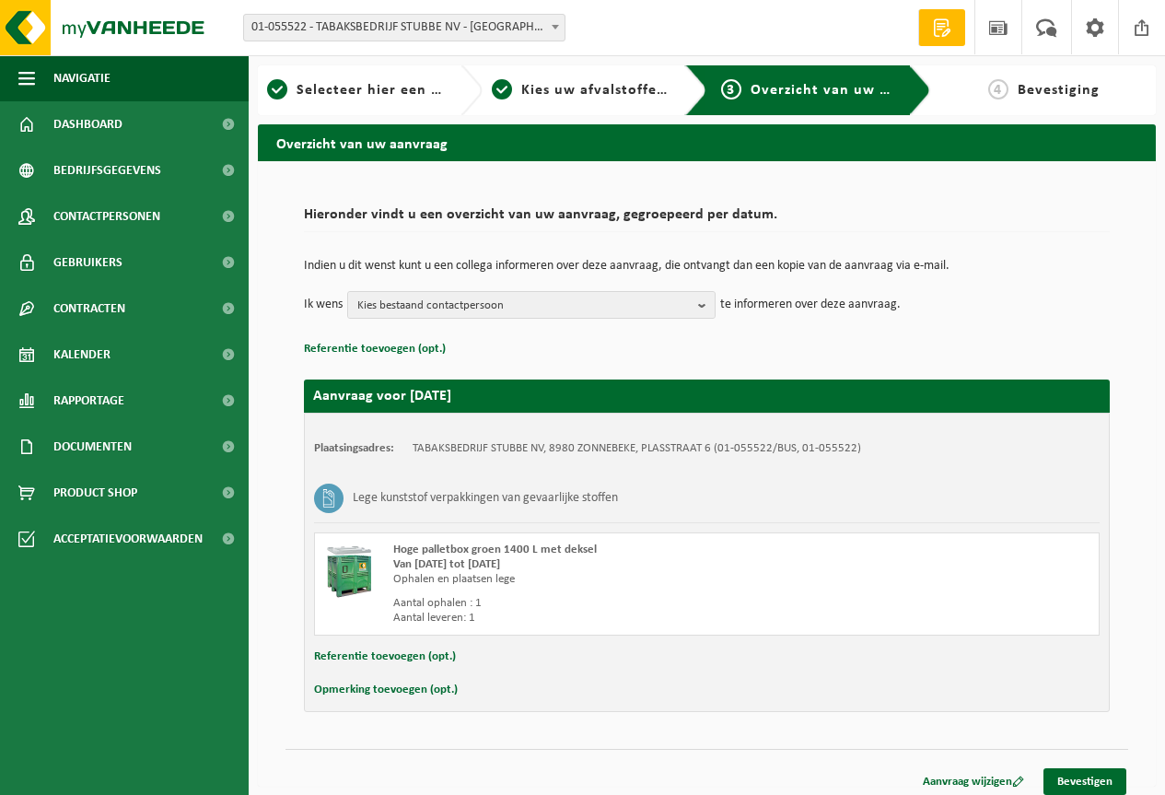
click at [530, 506] on h3 "Lege kunststof verpakkingen van gevaarlijke stoffen" at bounding box center [485, 497] width 265 height 29
click at [1088, 778] on link "Bevestigen" at bounding box center [1084, 781] width 83 height 27
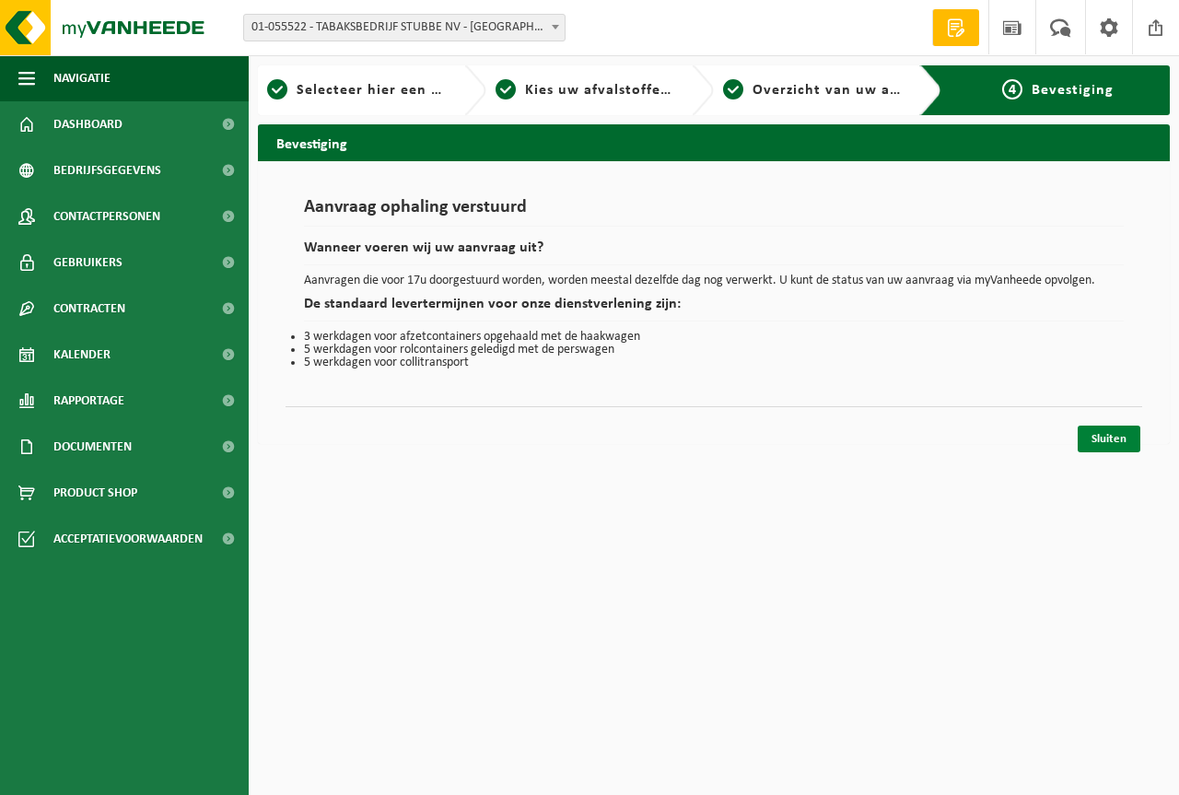
click at [1092, 436] on link "Sluiten" at bounding box center [1108, 438] width 63 height 27
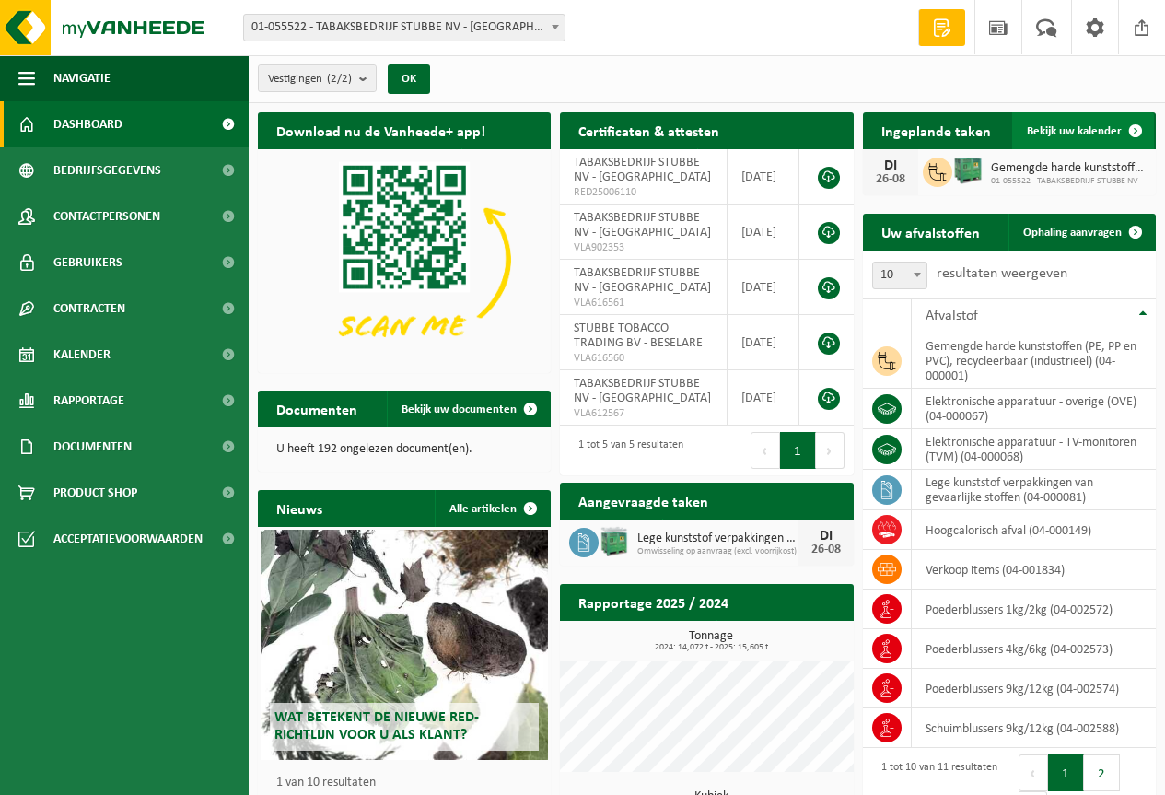
click at [1060, 127] on span "Bekijk uw kalender" at bounding box center [1074, 131] width 95 height 12
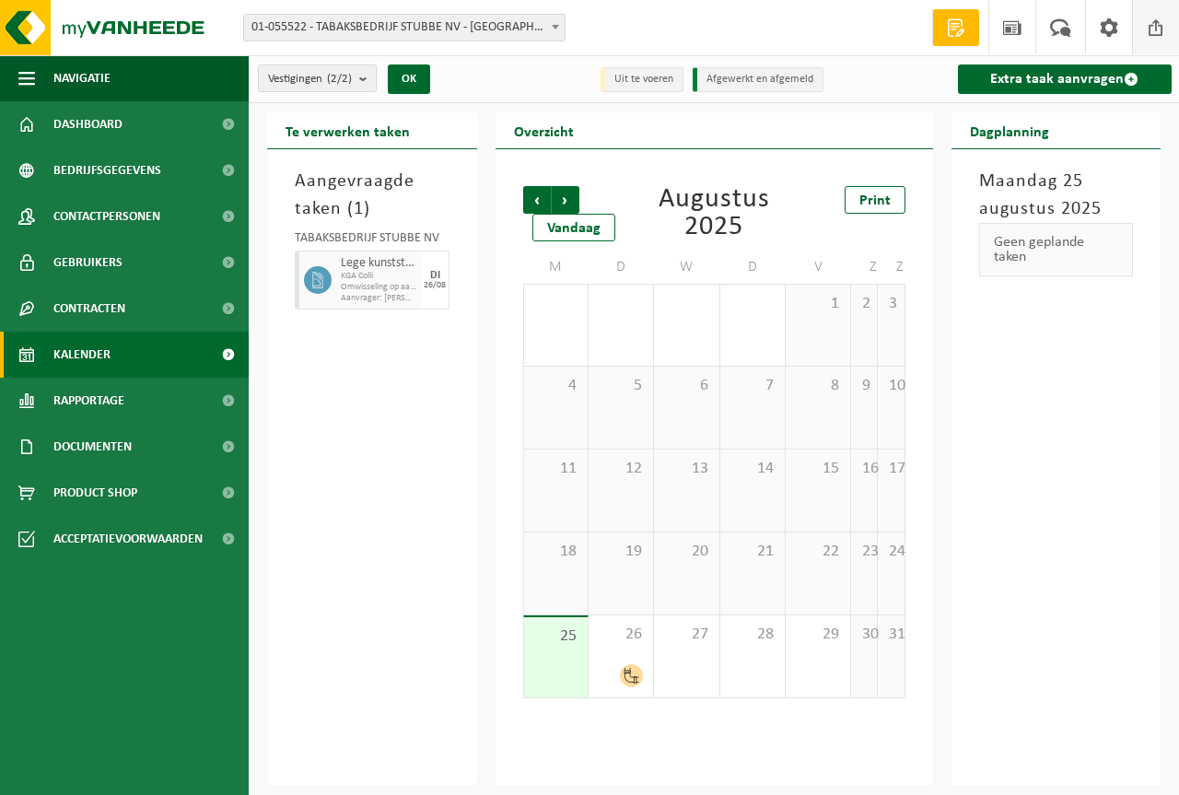
drag, startPoint x: 1161, startPoint y: 28, endPoint x: 1133, endPoint y: 21, distance: 29.3
click at [1160, 28] on span at bounding box center [1156, 27] width 28 height 54
